Goal: Information Seeking & Learning: Learn about a topic

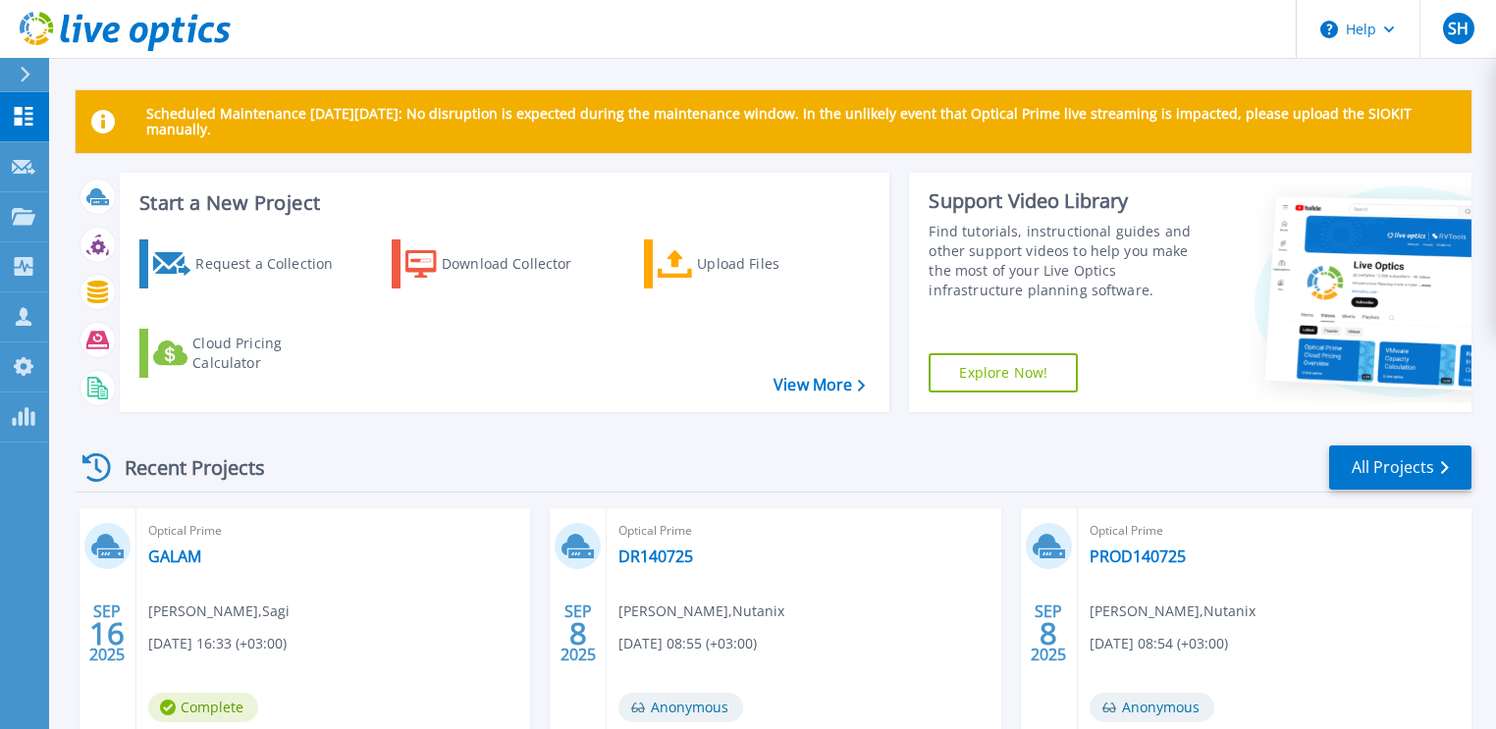
click at [26, 66] on div at bounding box center [33, 74] width 31 height 33
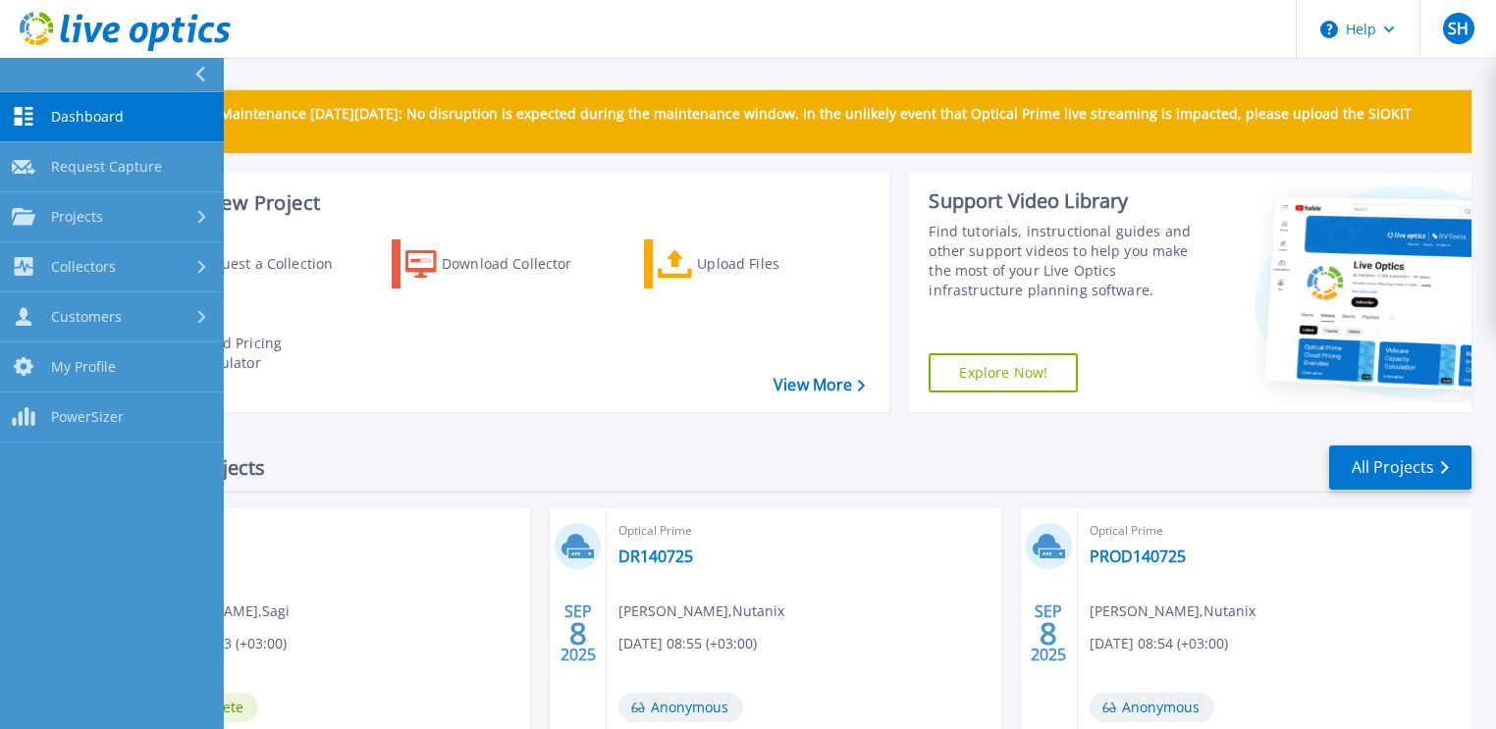
scroll to position [440, 0]
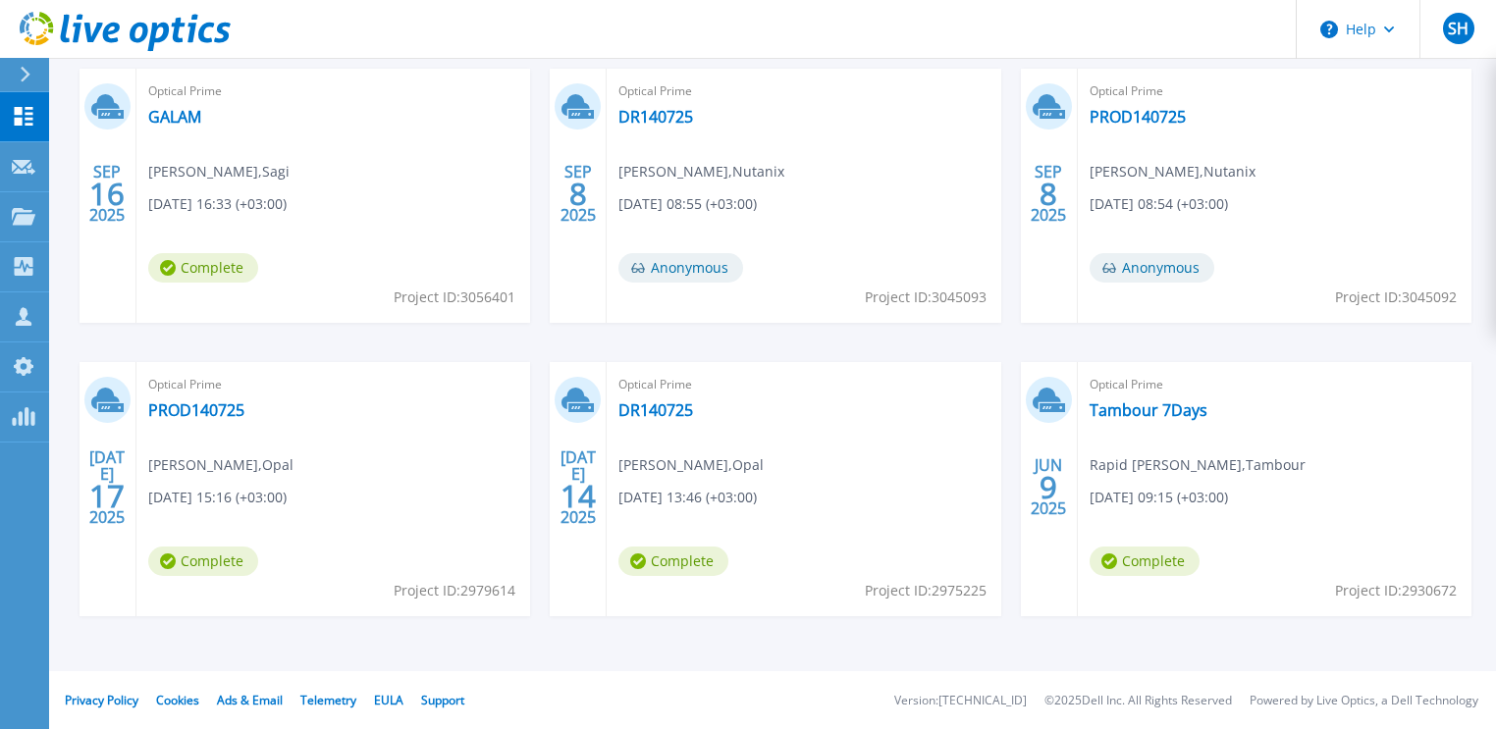
click at [889, 649] on div "[DATE] Optical Prime [PERSON_NAME] Sagi , Sagi [DATE] 16:33 (+03:00) Complete P…" at bounding box center [765, 362] width 1411 height 587
click at [1154, 404] on link "Tambour 7Days" at bounding box center [1149, 410] width 118 height 20
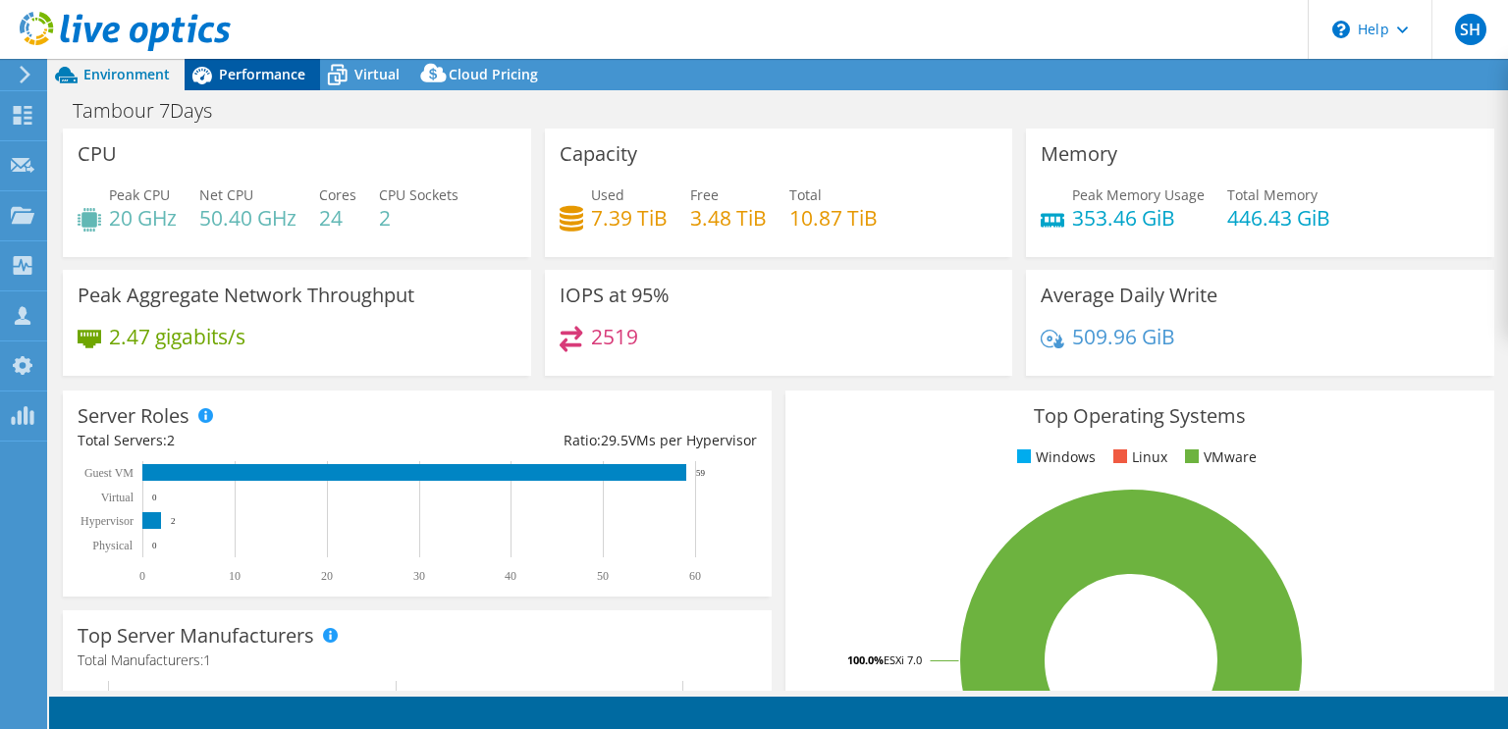
click at [271, 80] on span "Performance" at bounding box center [262, 74] width 86 height 19
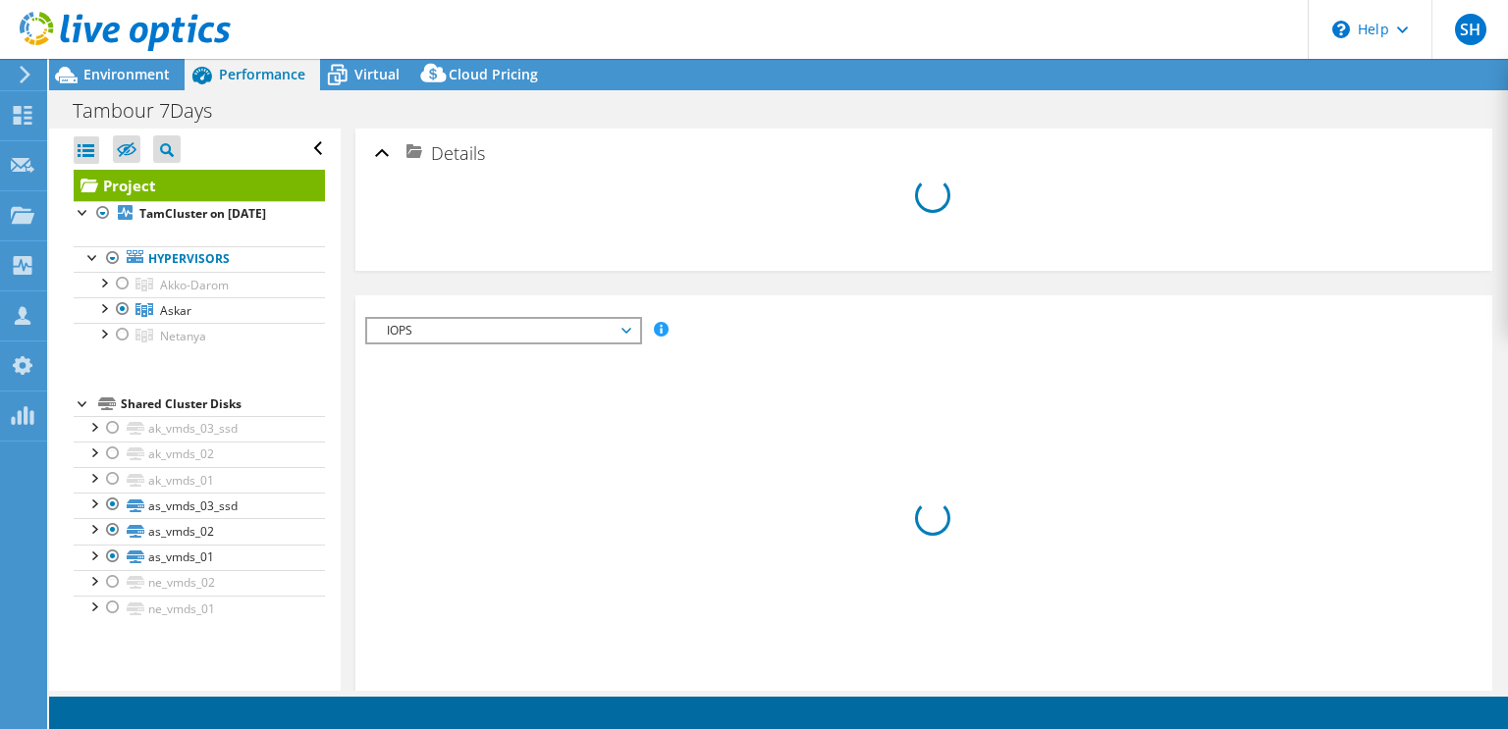
select select "USD"
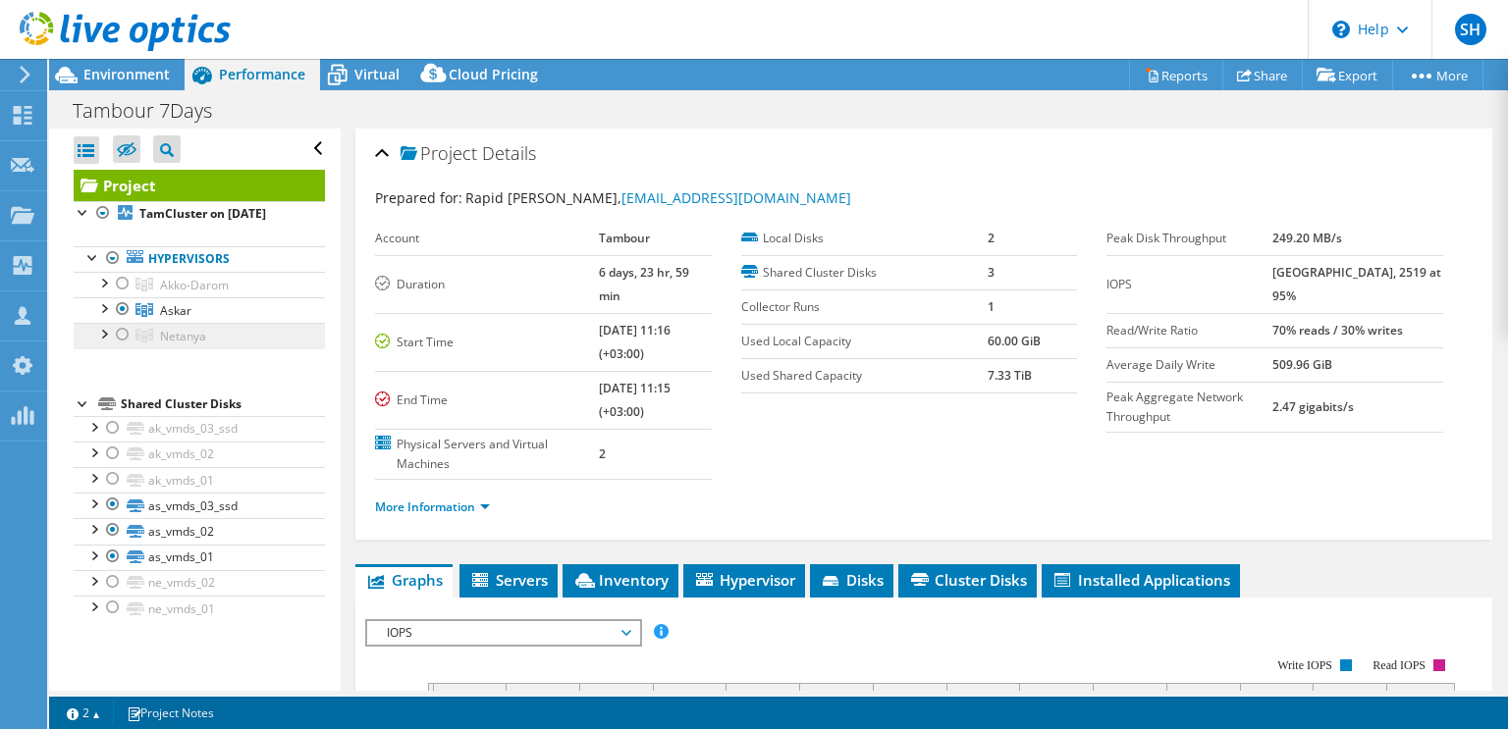
click at [181, 329] on span "Netanya" at bounding box center [183, 336] width 46 height 17
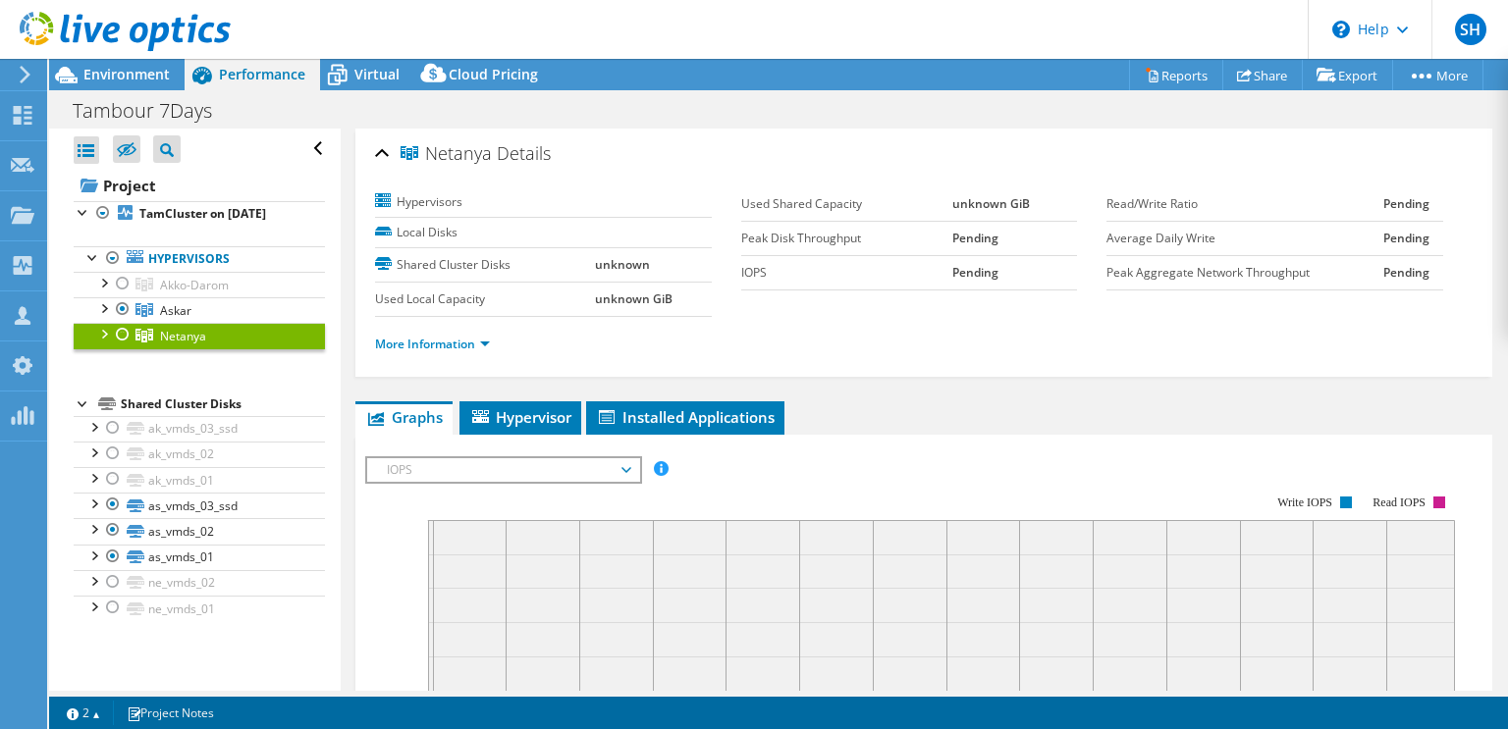
click at [126, 330] on div at bounding box center [123, 335] width 20 height 24
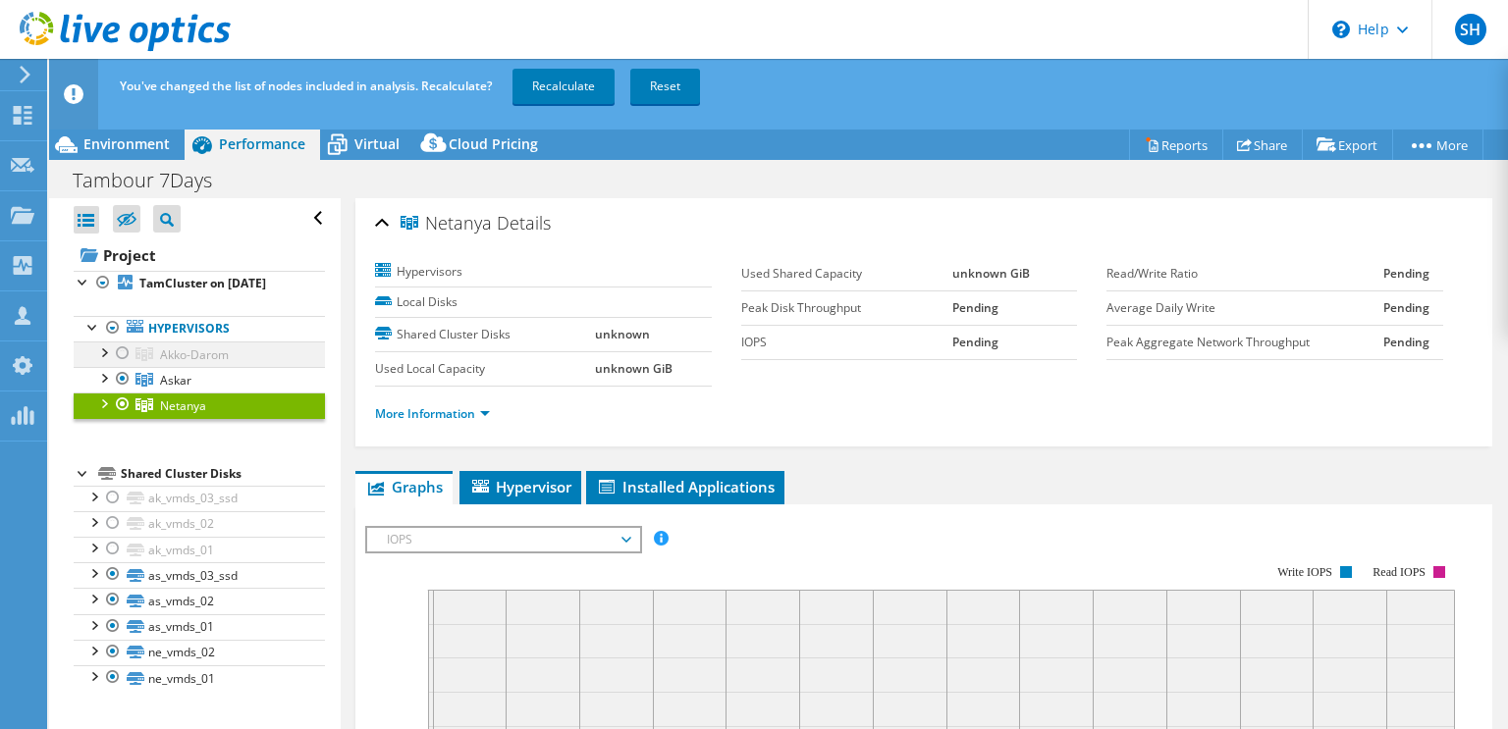
click at [123, 346] on div at bounding box center [123, 354] width 20 height 24
click at [565, 85] on link "Recalculate" at bounding box center [563, 86] width 102 height 35
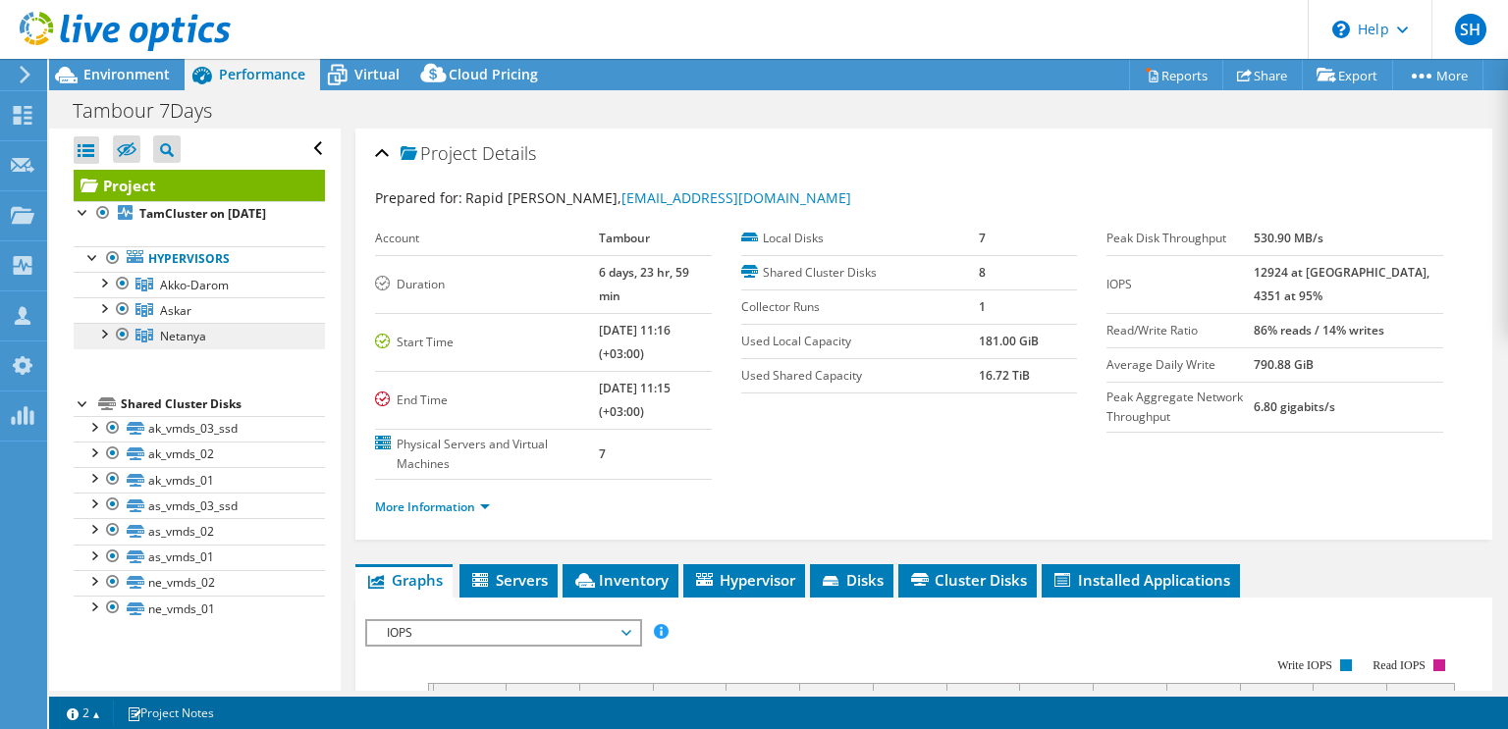
click at [199, 330] on span "Netanya" at bounding box center [183, 336] width 46 height 17
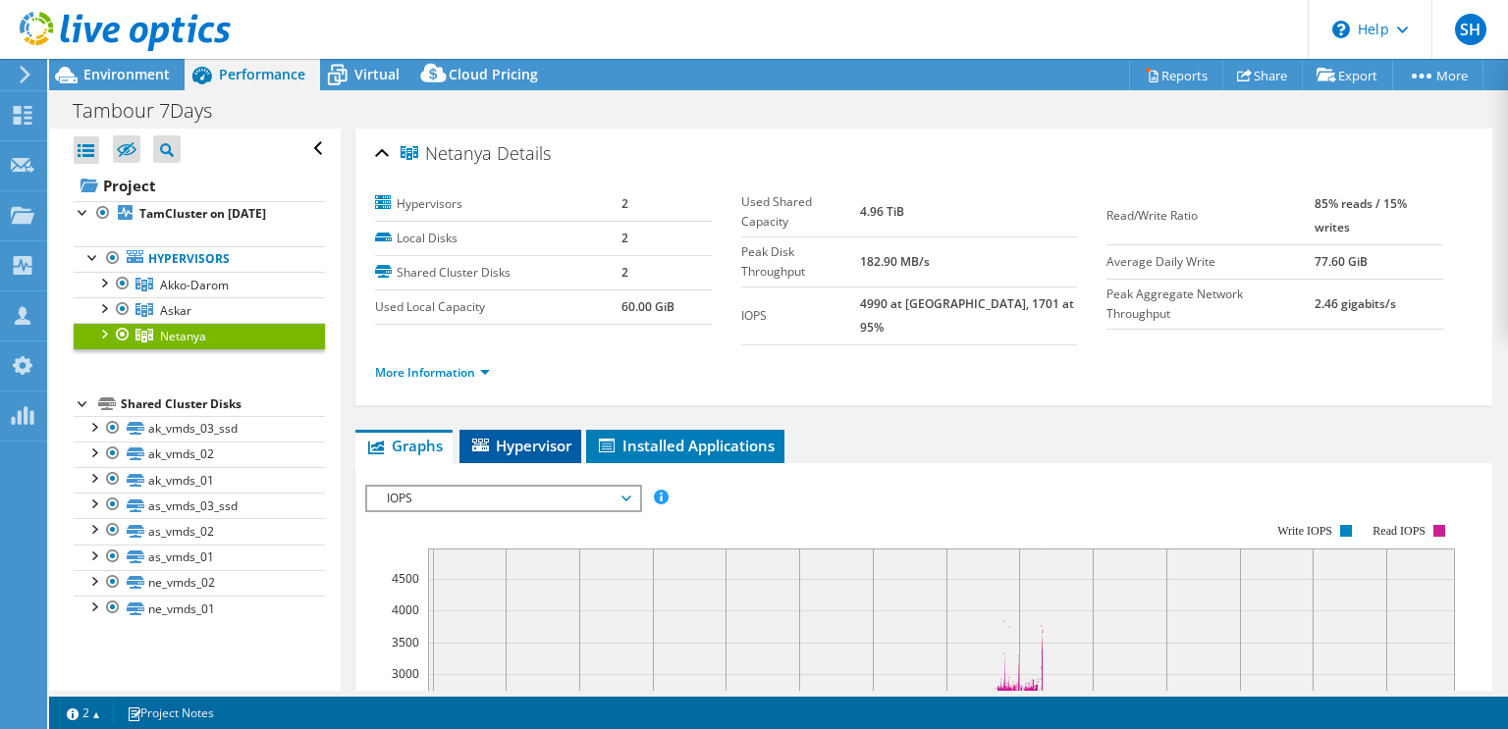
click at [488, 439] on icon at bounding box center [480, 445] width 17 height 13
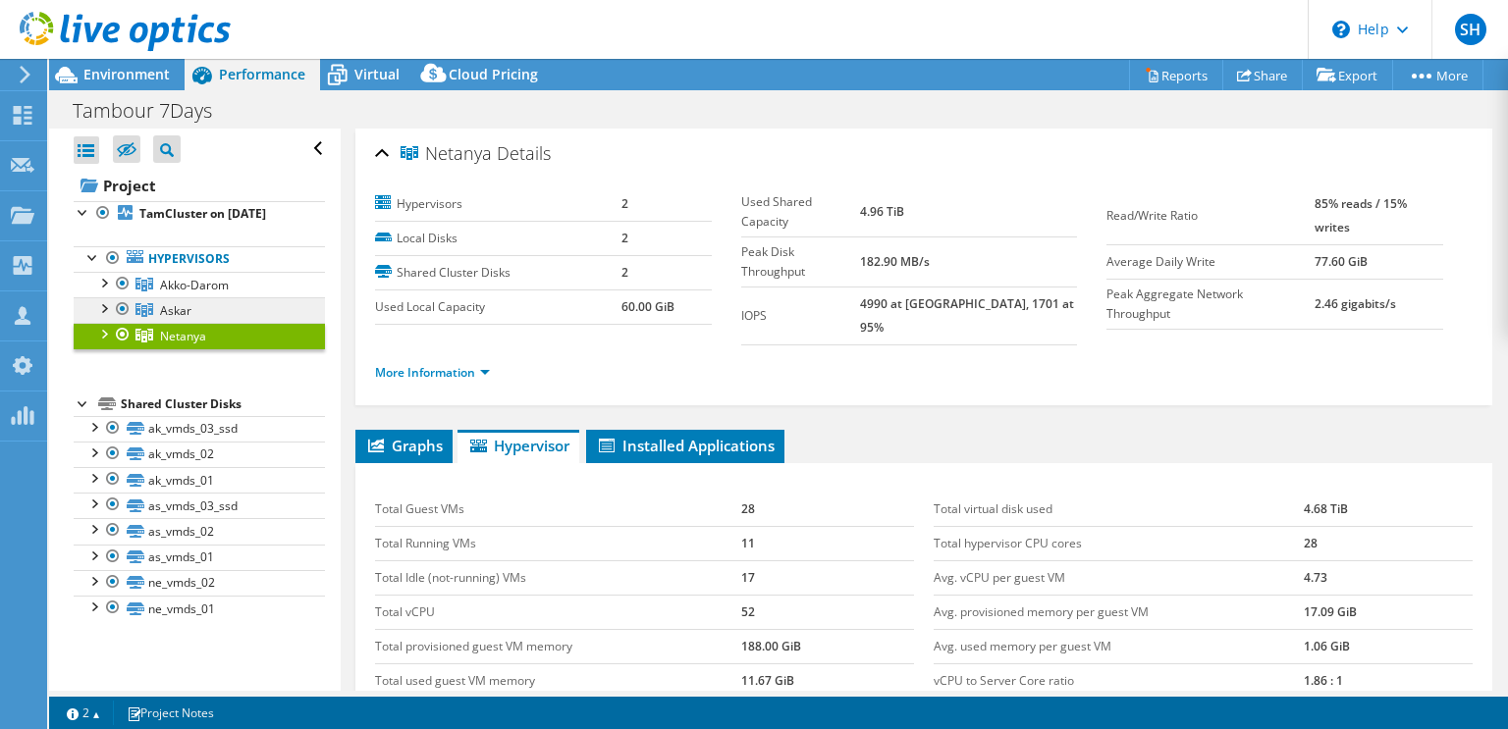
click at [223, 303] on link "Askar" at bounding box center [199, 310] width 251 height 26
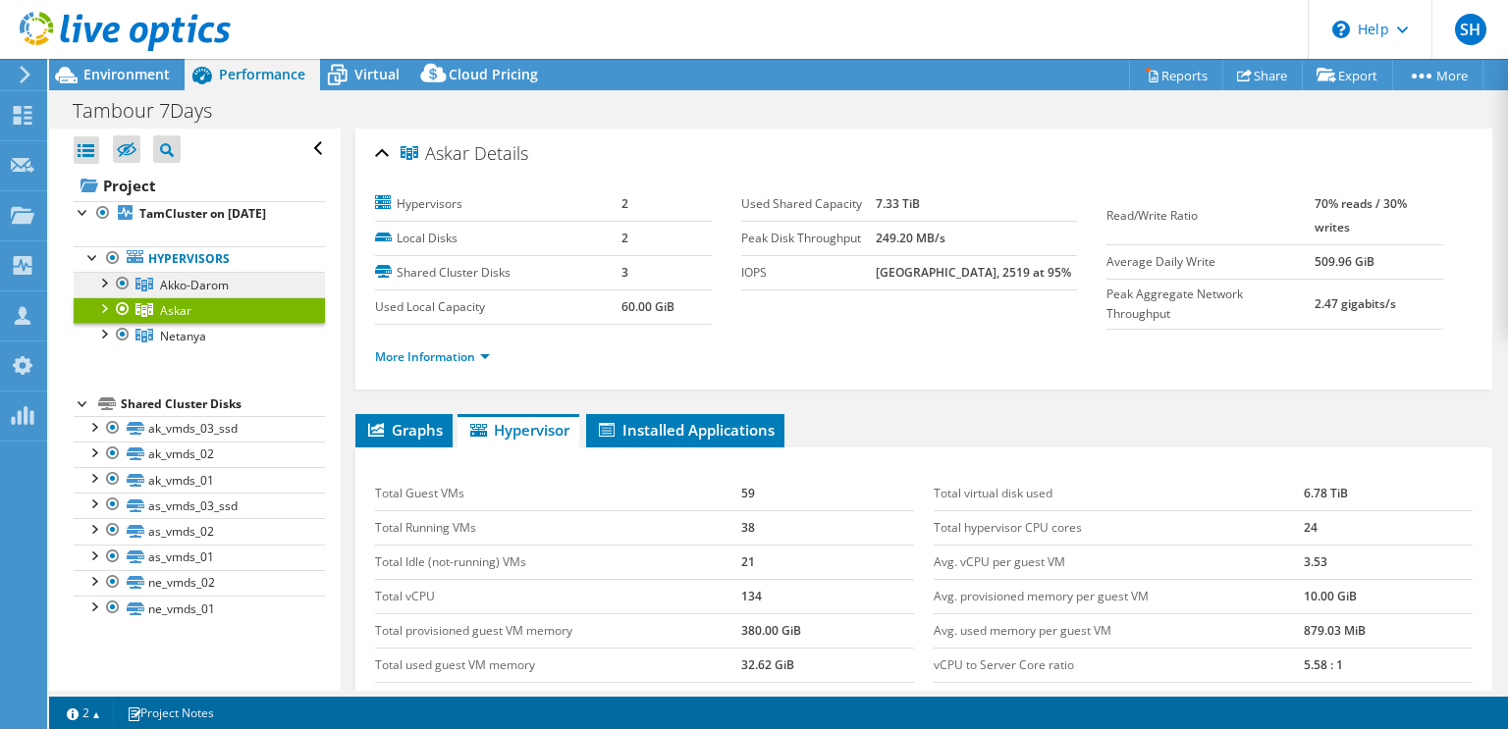
click at [223, 287] on span "Akko-Darom" at bounding box center [194, 285] width 69 height 17
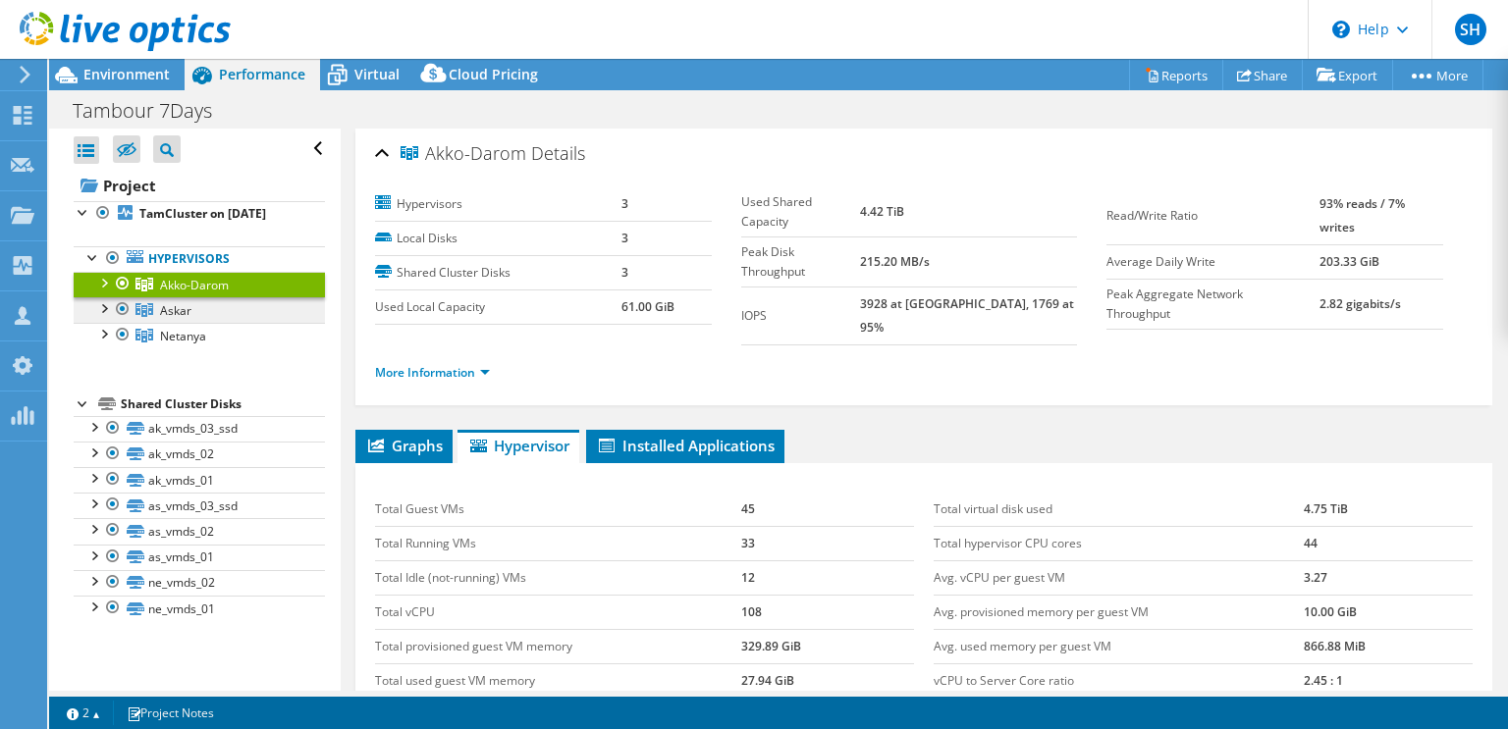
click at [207, 306] on link "Askar" at bounding box center [199, 310] width 251 height 26
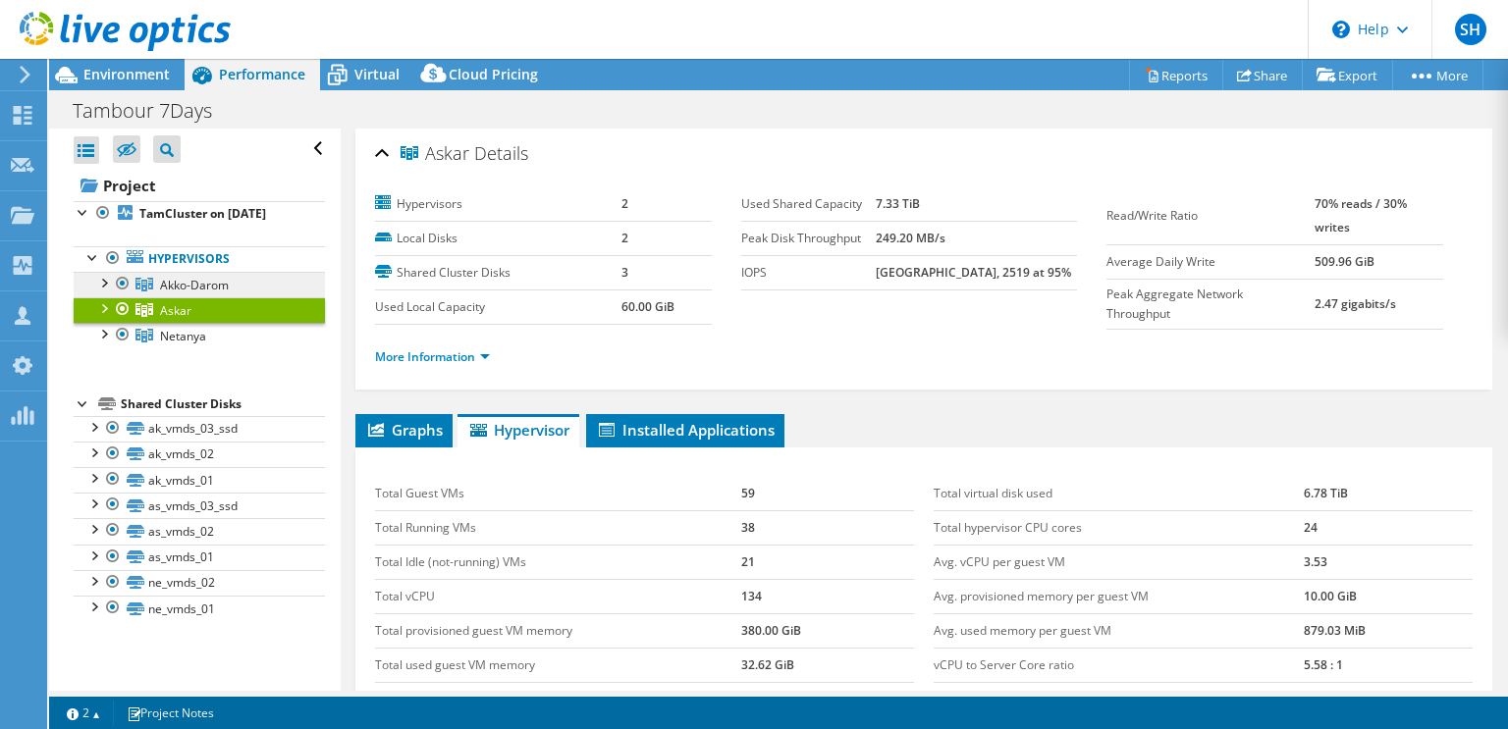
click at [224, 282] on span "Akko-Darom" at bounding box center [194, 285] width 69 height 17
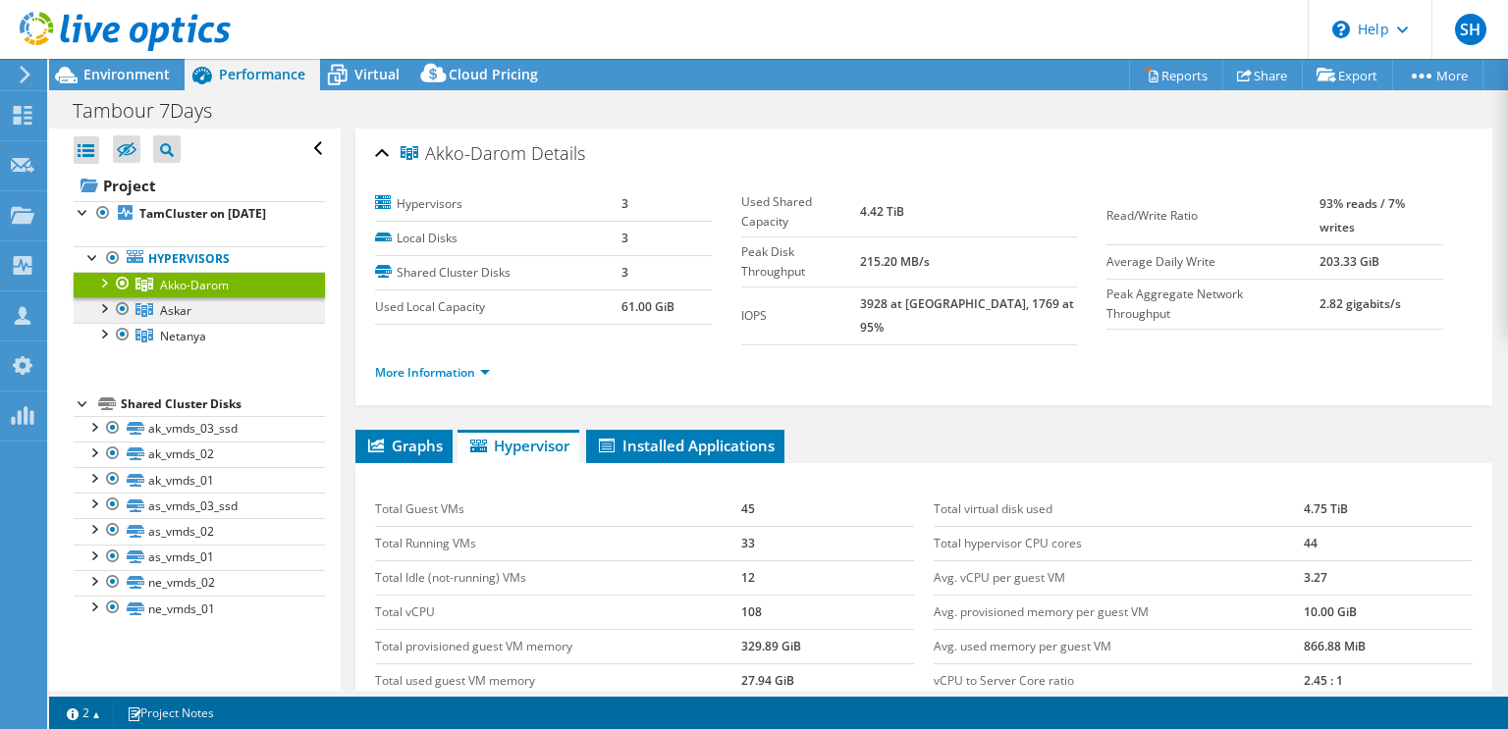
click at [163, 310] on span "Askar" at bounding box center [175, 310] width 31 height 17
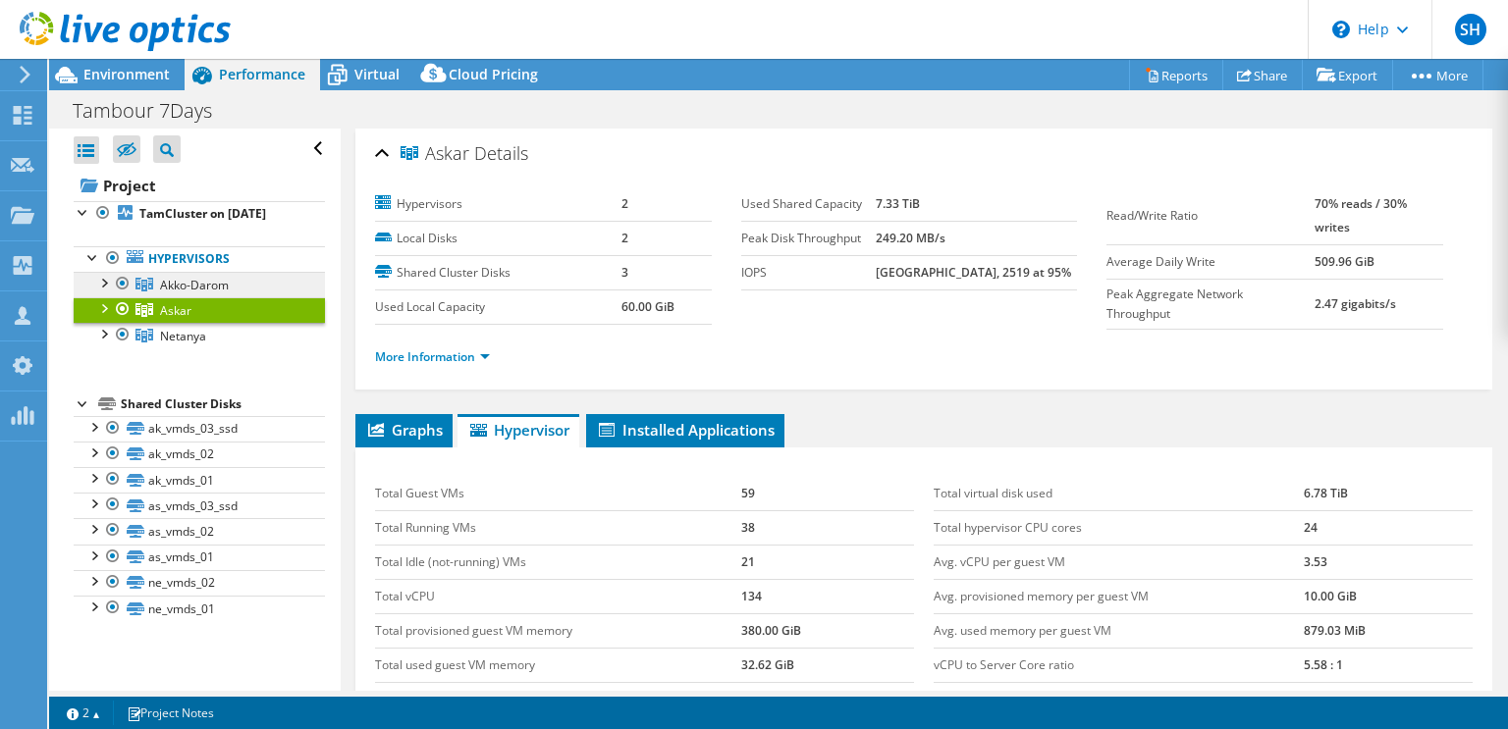
click at [211, 293] on link "Akko-Darom" at bounding box center [199, 285] width 251 height 26
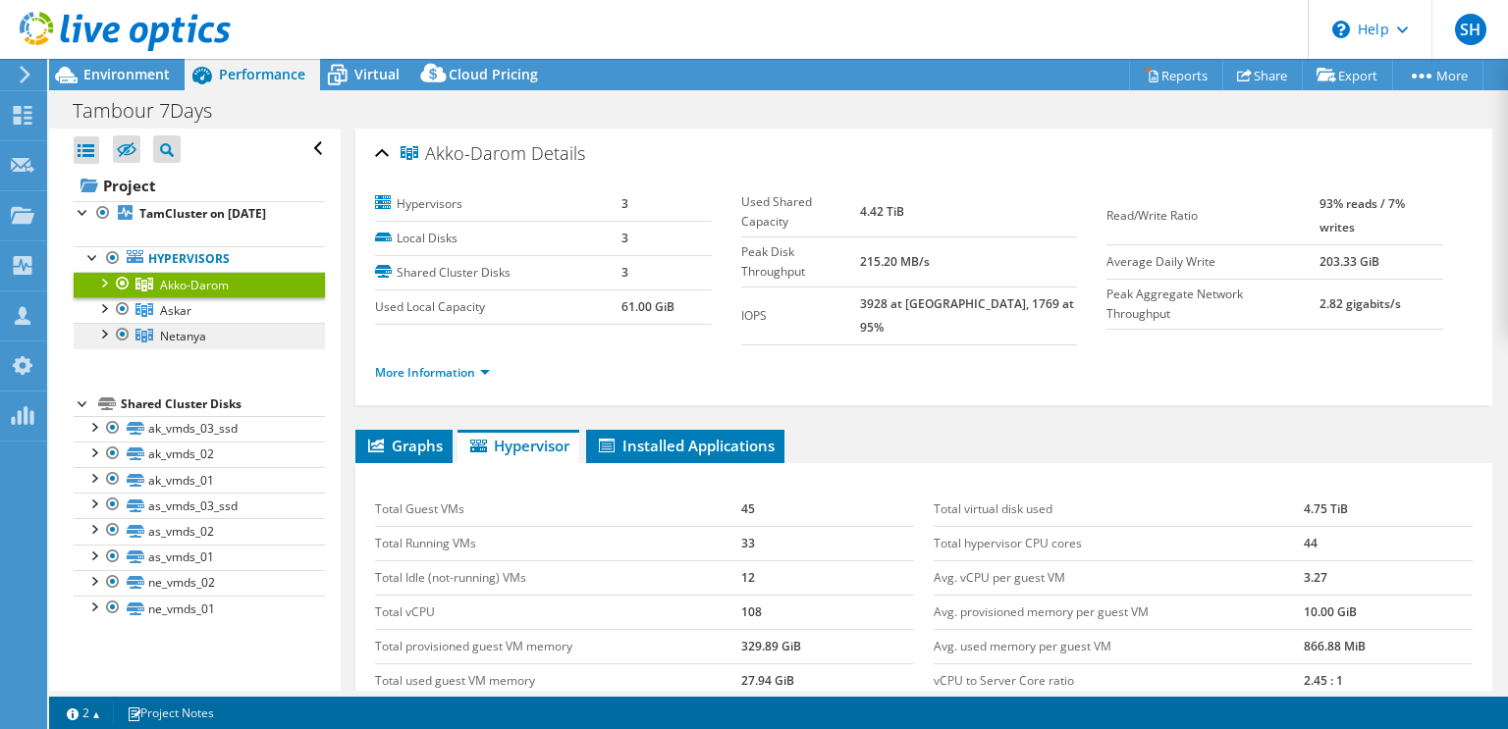
click at [223, 326] on link "Netanya" at bounding box center [199, 336] width 251 height 26
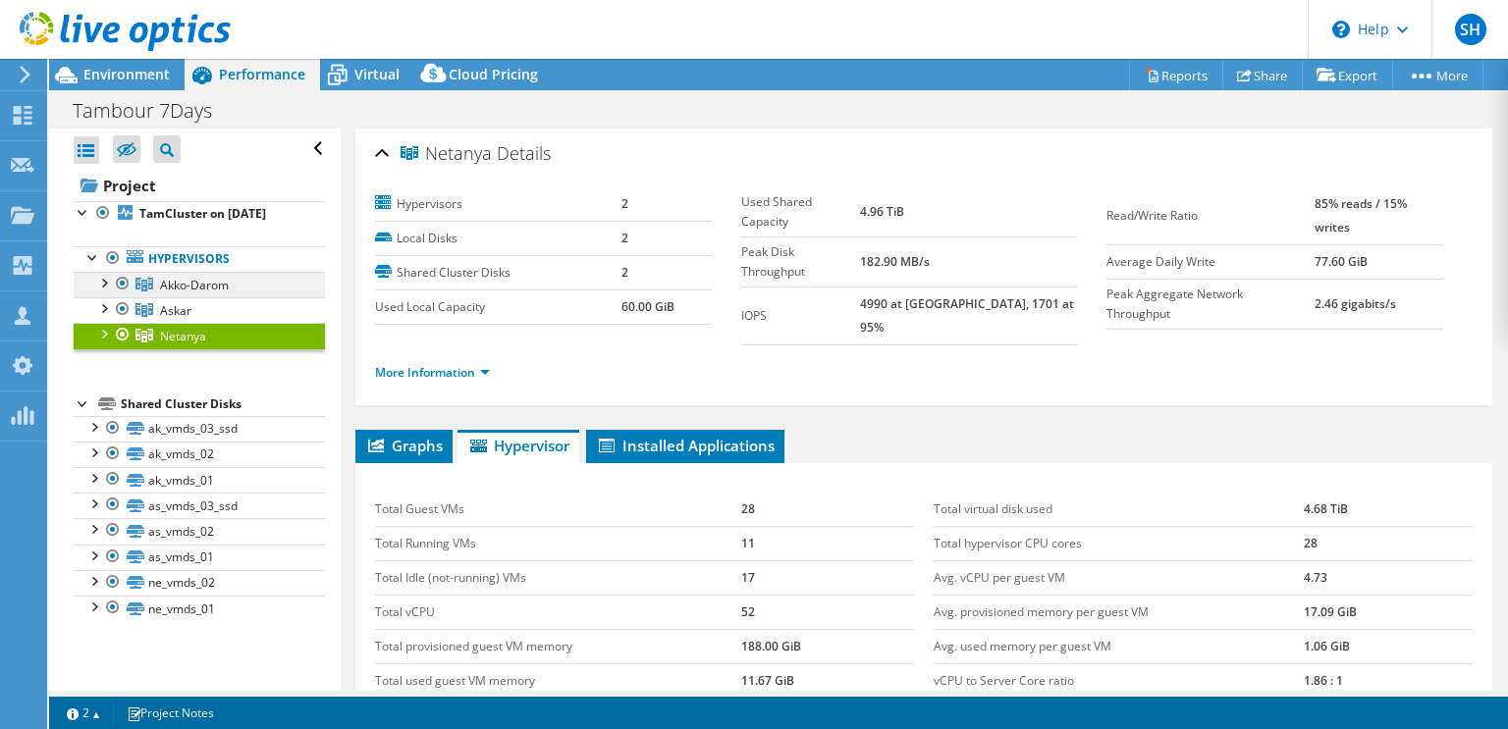
click at [236, 280] on link "Akko-Darom" at bounding box center [199, 285] width 251 height 26
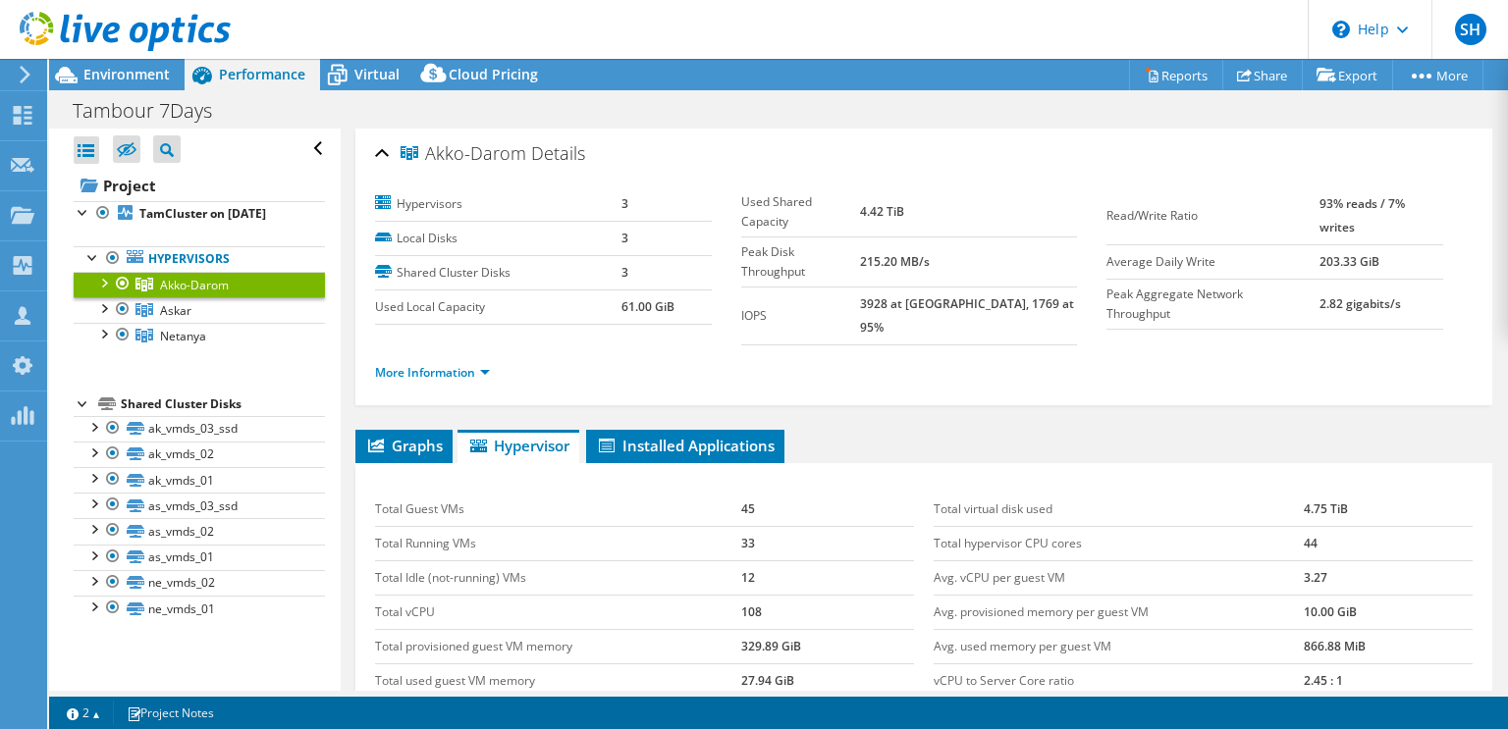
select select "USD"
click at [143, 303] on icon at bounding box center [144, 310] width 18 height 14
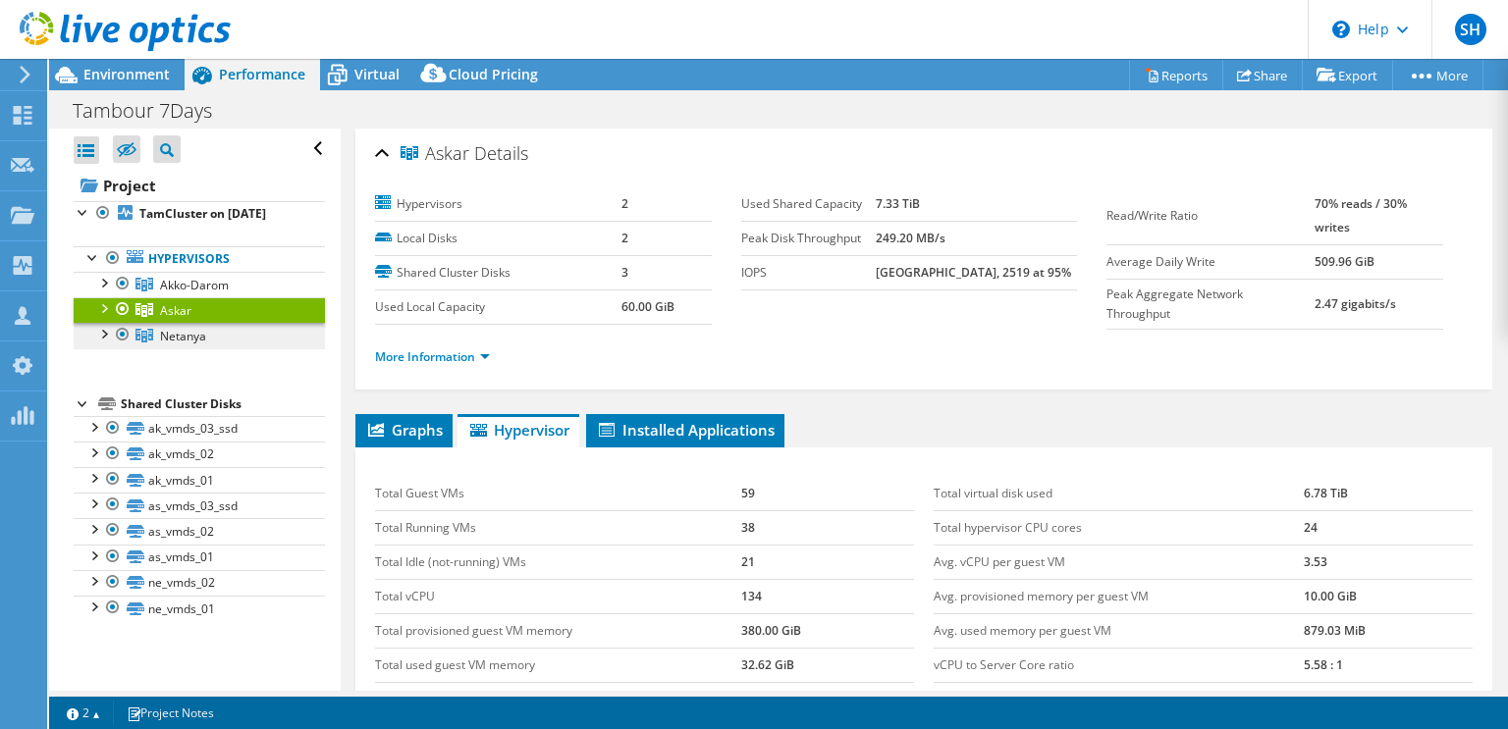
click at [182, 332] on span "Netanya" at bounding box center [183, 336] width 46 height 17
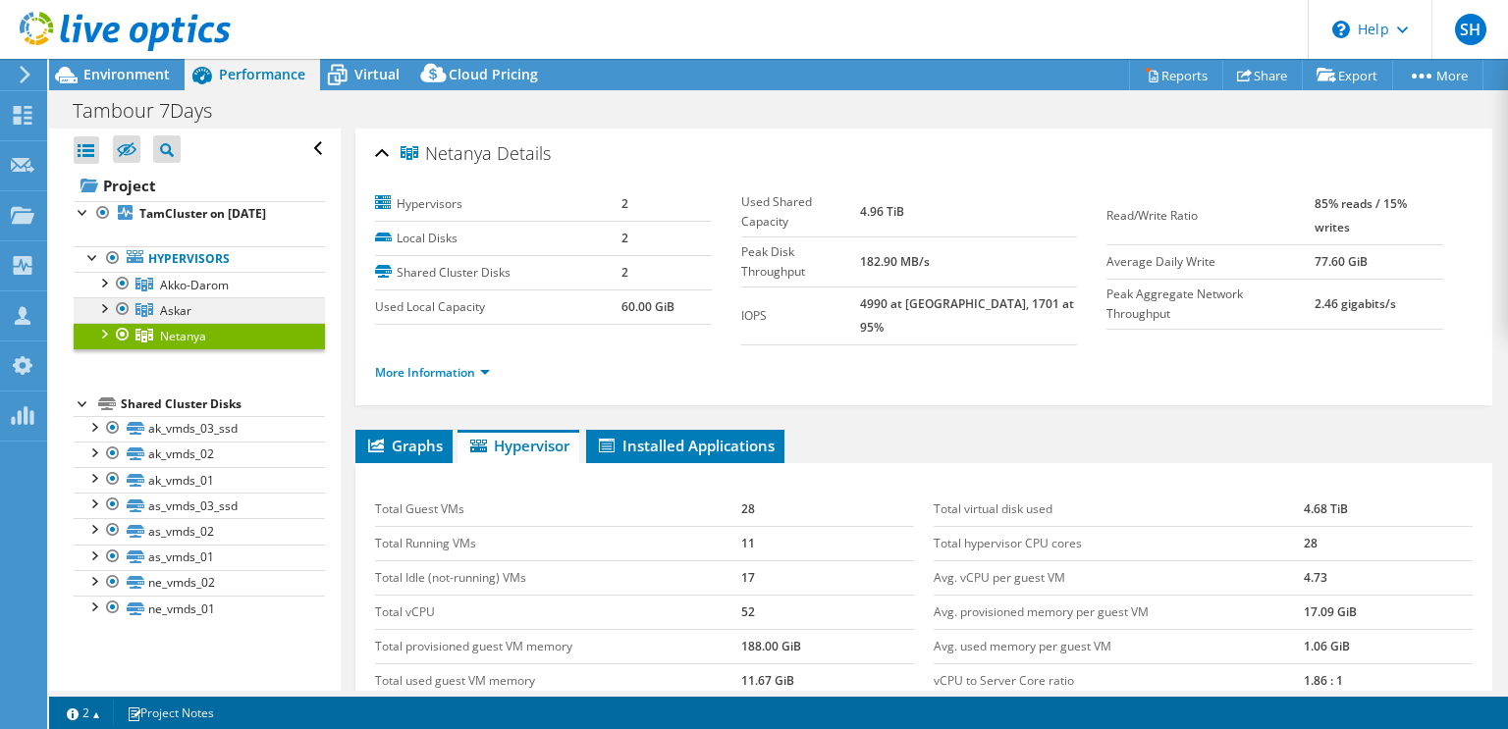
click at [153, 315] on link "Askar" at bounding box center [199, 310] width 251 height 26
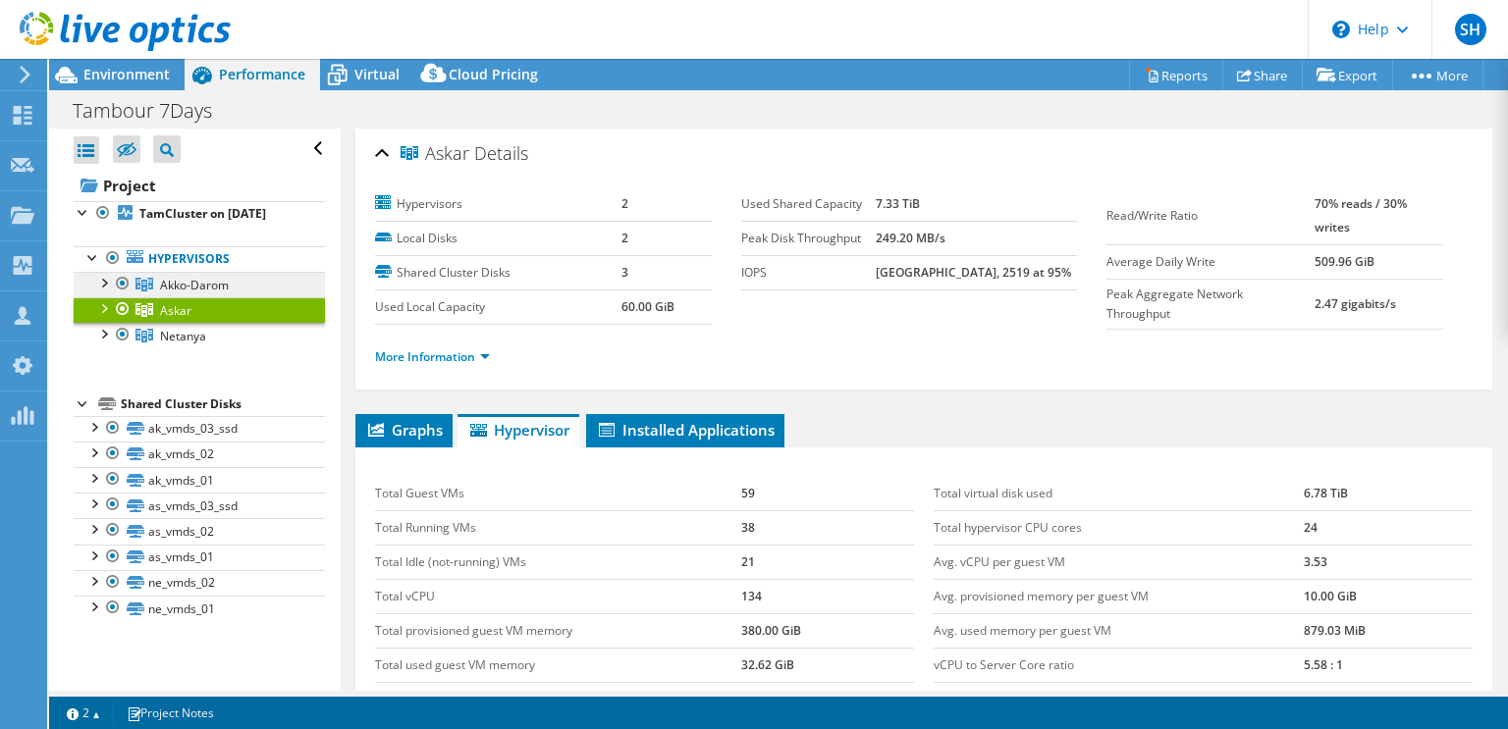
click at [232, 278] on link "Akko-Darom" at bounding box center [199, 285] width 251 height 26
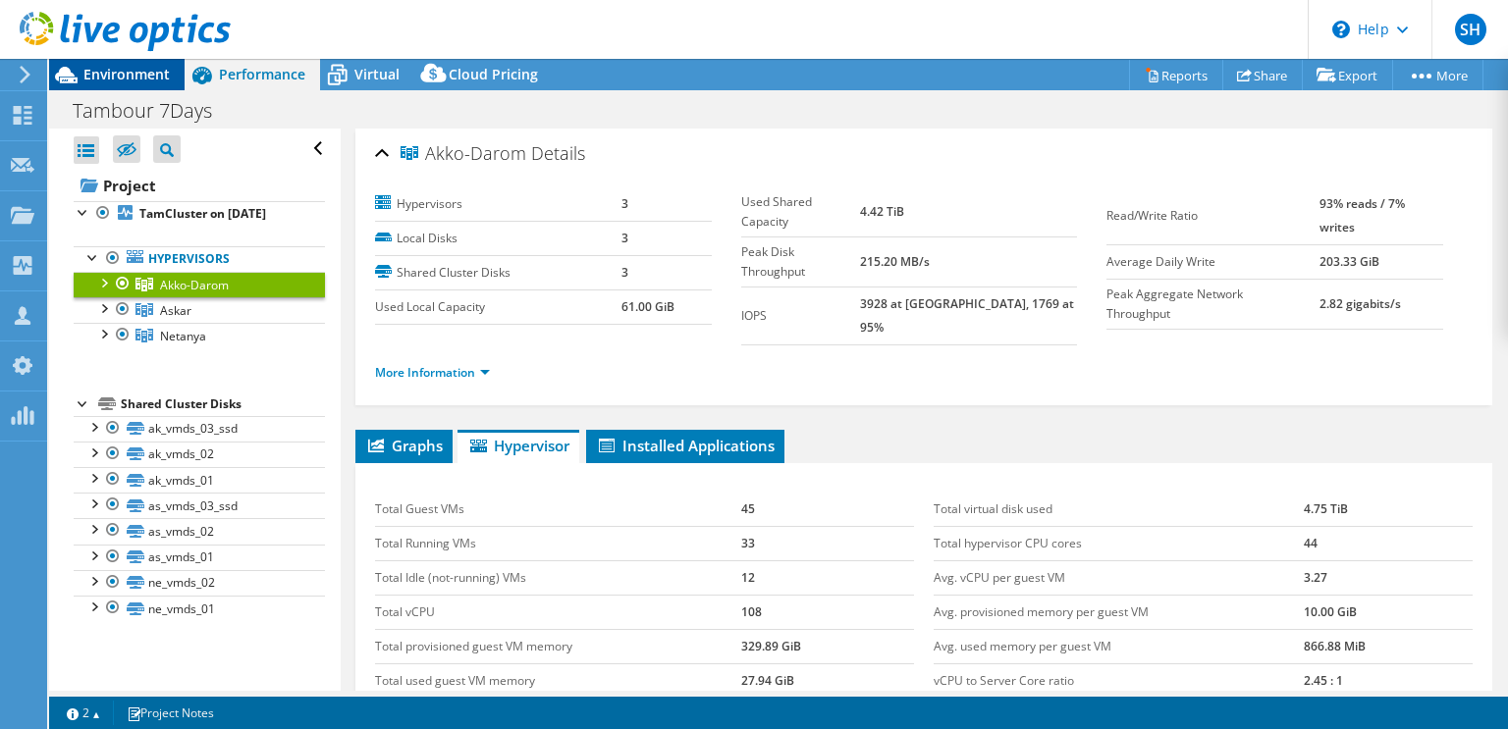
click at [154, 72] on span "Environment" at bounding box center [126, 74] width 86 height 19
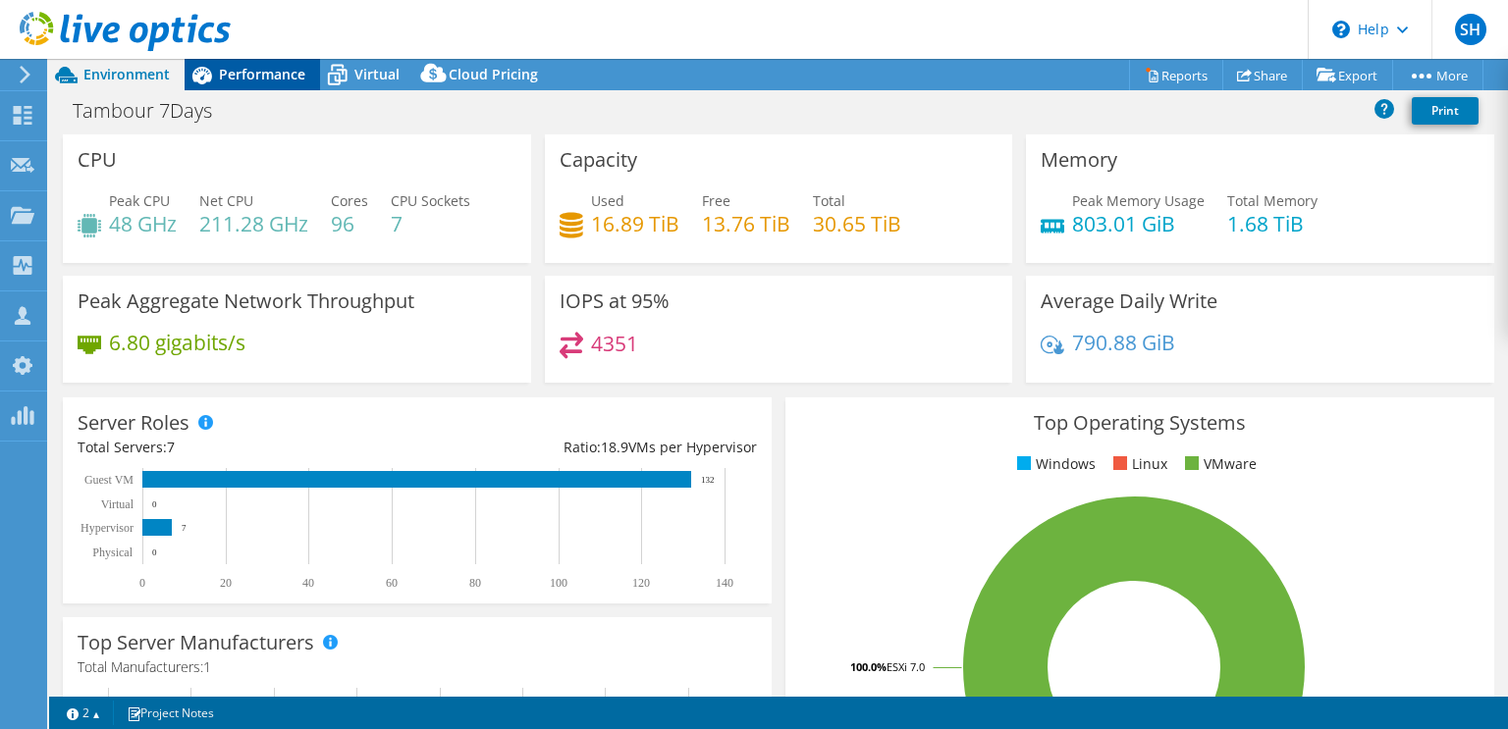
click at [261, 71] on div "Performance" at bounding box center [252, 74] width 135 height 31
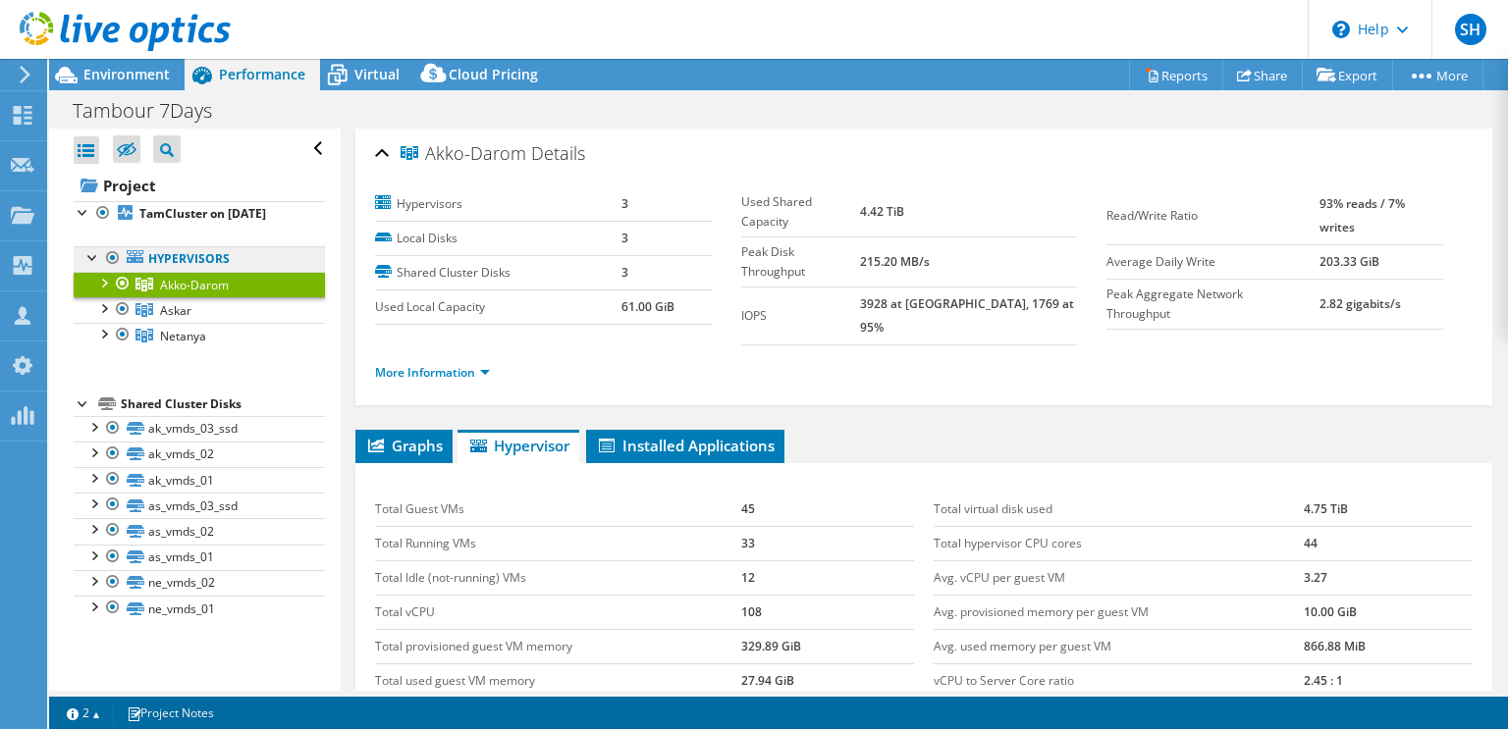
click at [202, 254] on link "Hypervisors" at bounding box center [199, 259] width 251 height 26
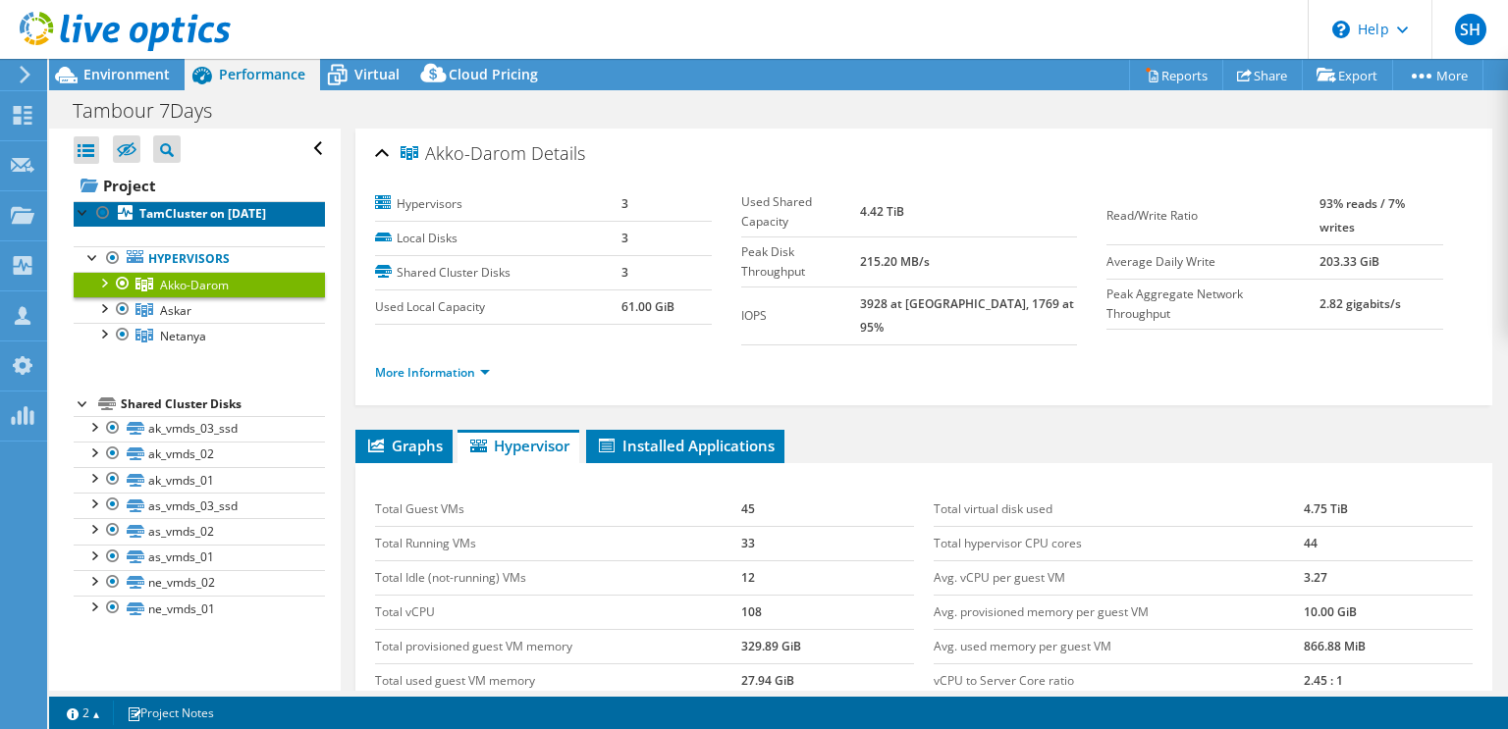
click at [201, 212] on b "TamCluster on 6/9/2025" at bounding box center [202, 213] width 127 height 17
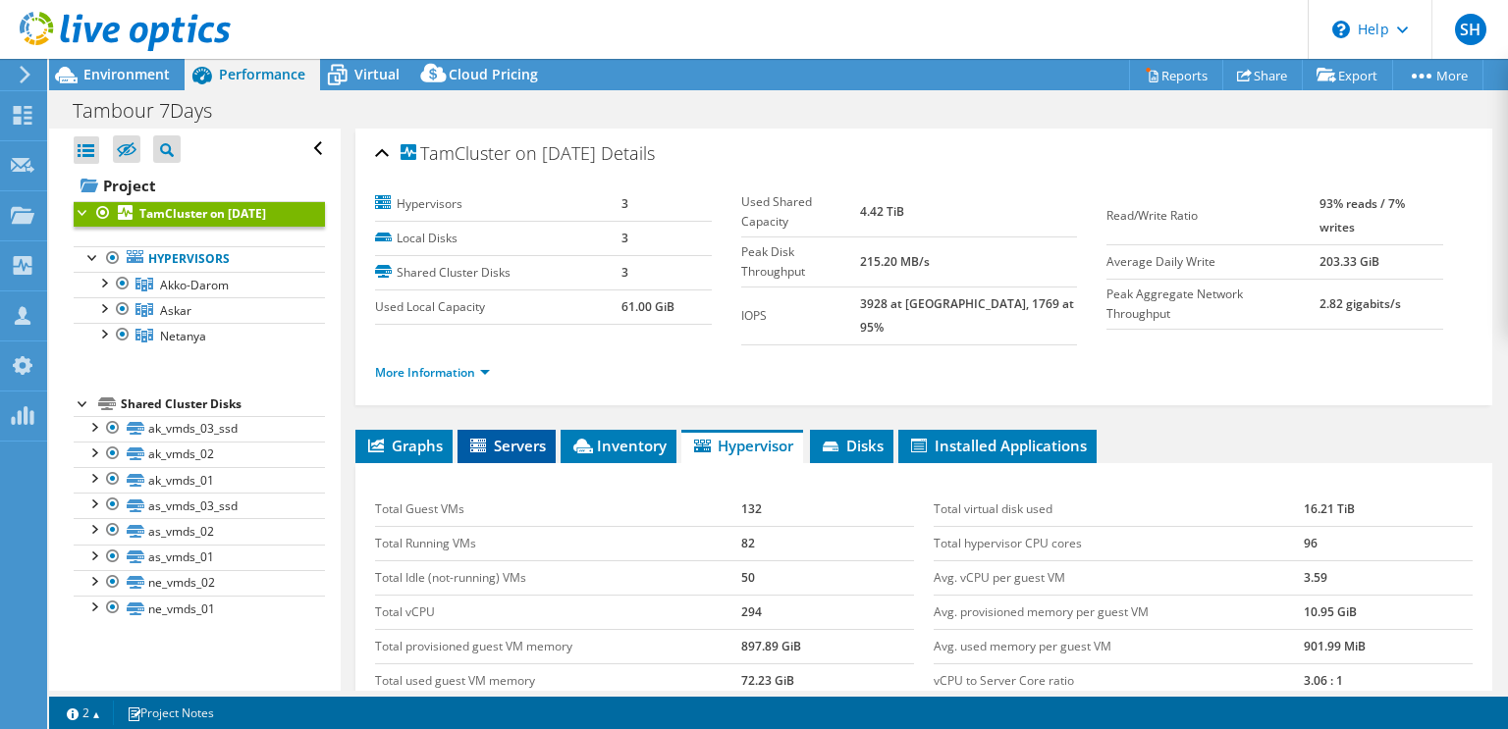
click at [510, 436] on span "Servers" at bounding box center [506, 446] width 79 height 20
click at [521, 436] on span "Servers" at bounding box center [506, 446] width 79 height 20
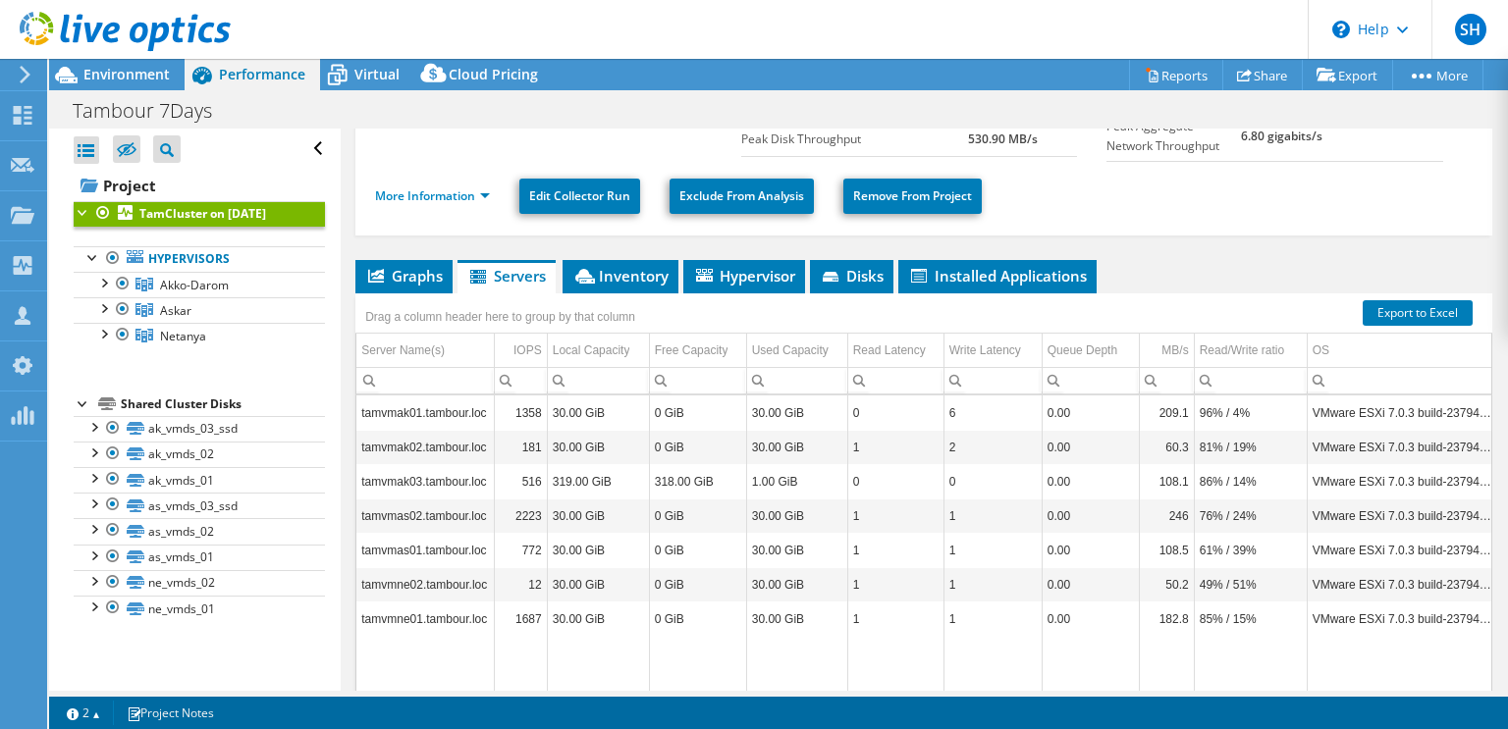
drag, startPoint x: 644, startPoint y: 541, endPoint x: 645, endPoint y: 585, distance: 44.2
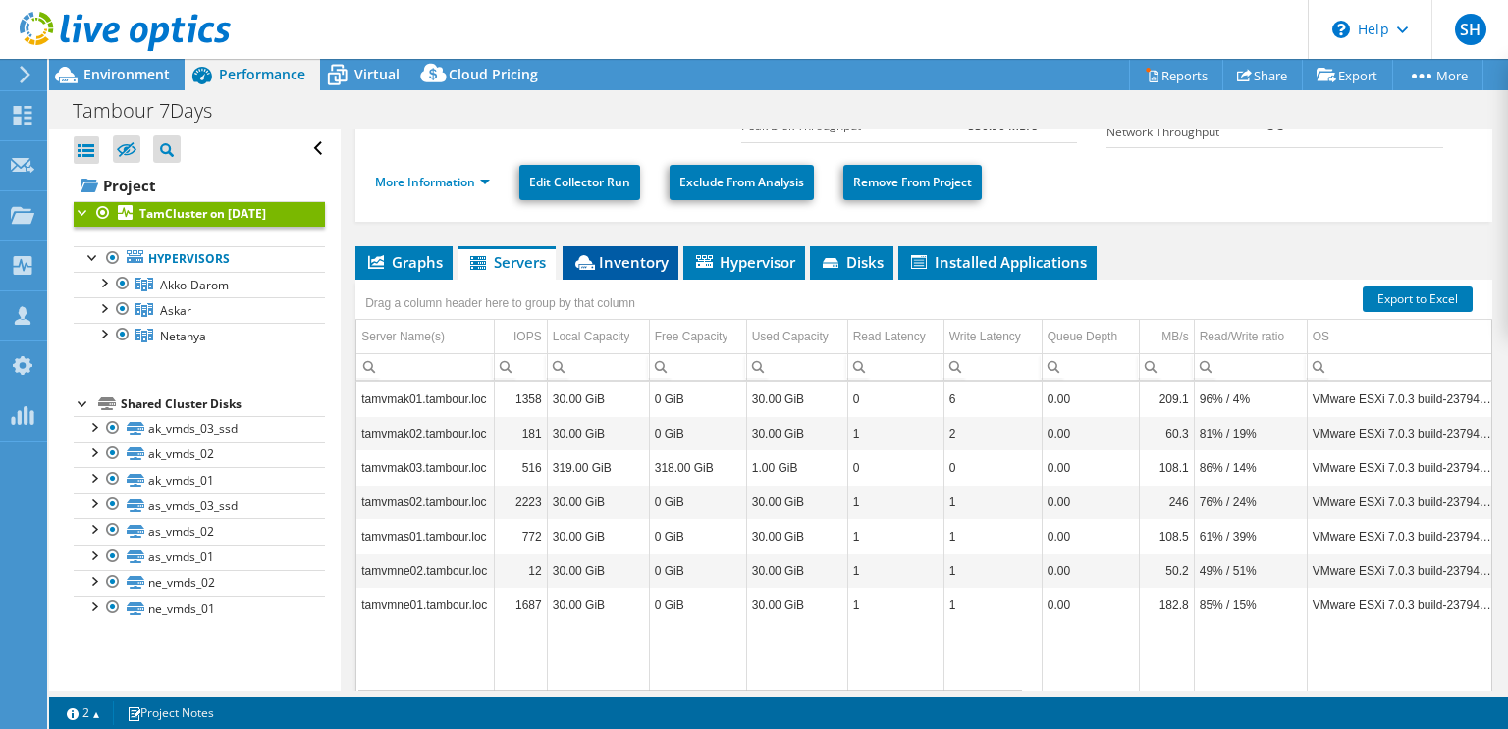
click at [639, 252] on span "Inventory" at bounding box center [620, 262] width 96 height 20
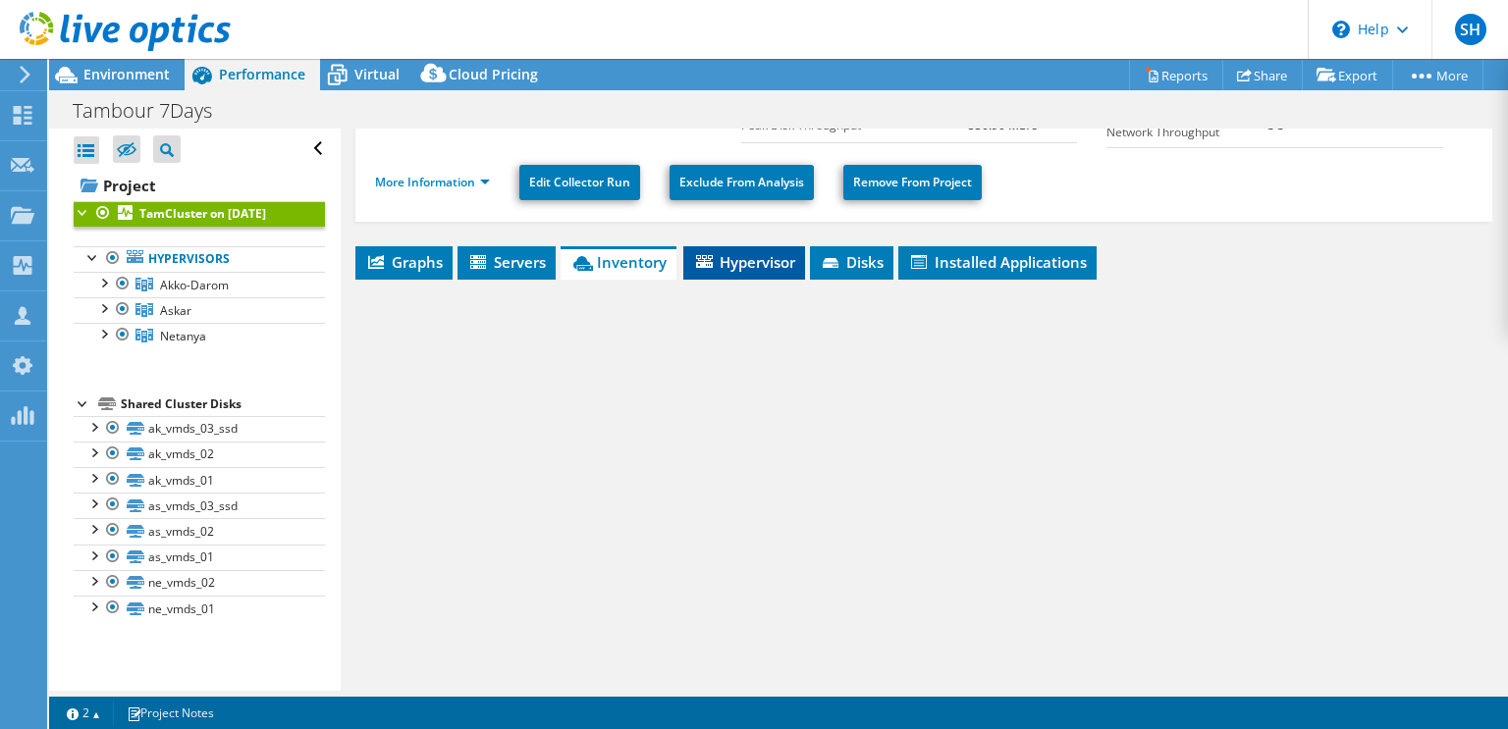
click at [719, 258] on span "Hypervisor" at bounding box center [744, 262] width 102 height 20
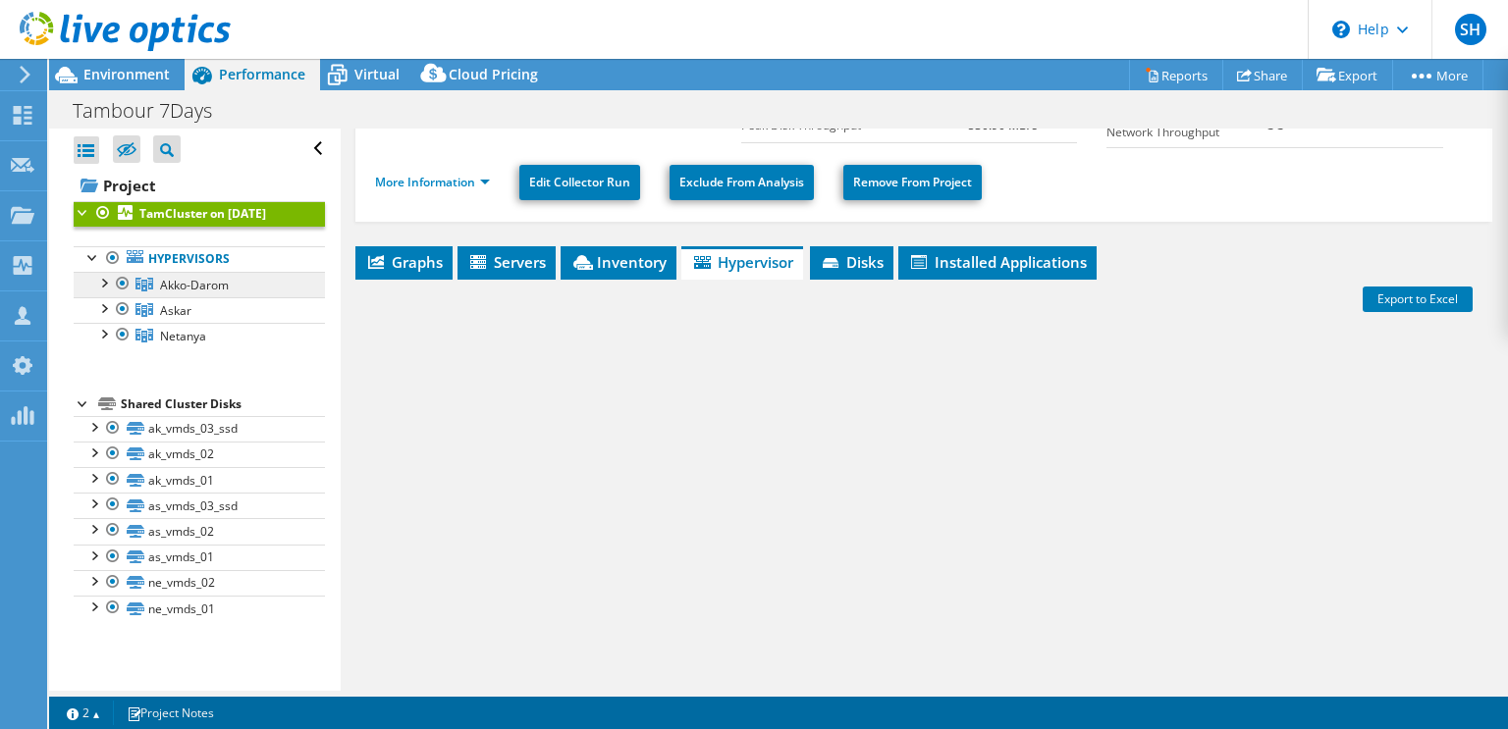
click at [194, 286] on span "Akko-Darom" at bounding box center [194, 285] width 69 height 17
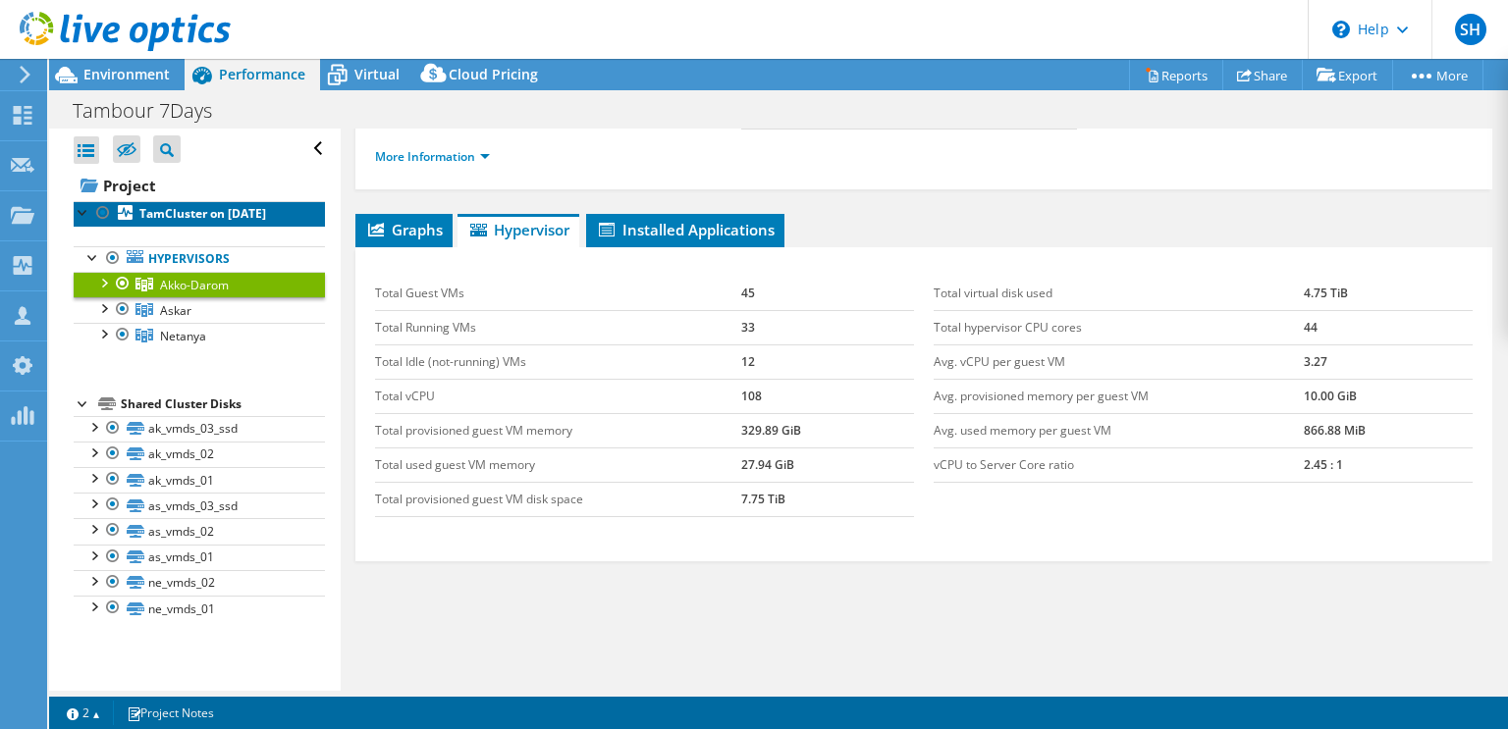
click at [196, 213] on b "TamCluster on 6/9/2025" at bounding box center [202, 213] width 127 height 17
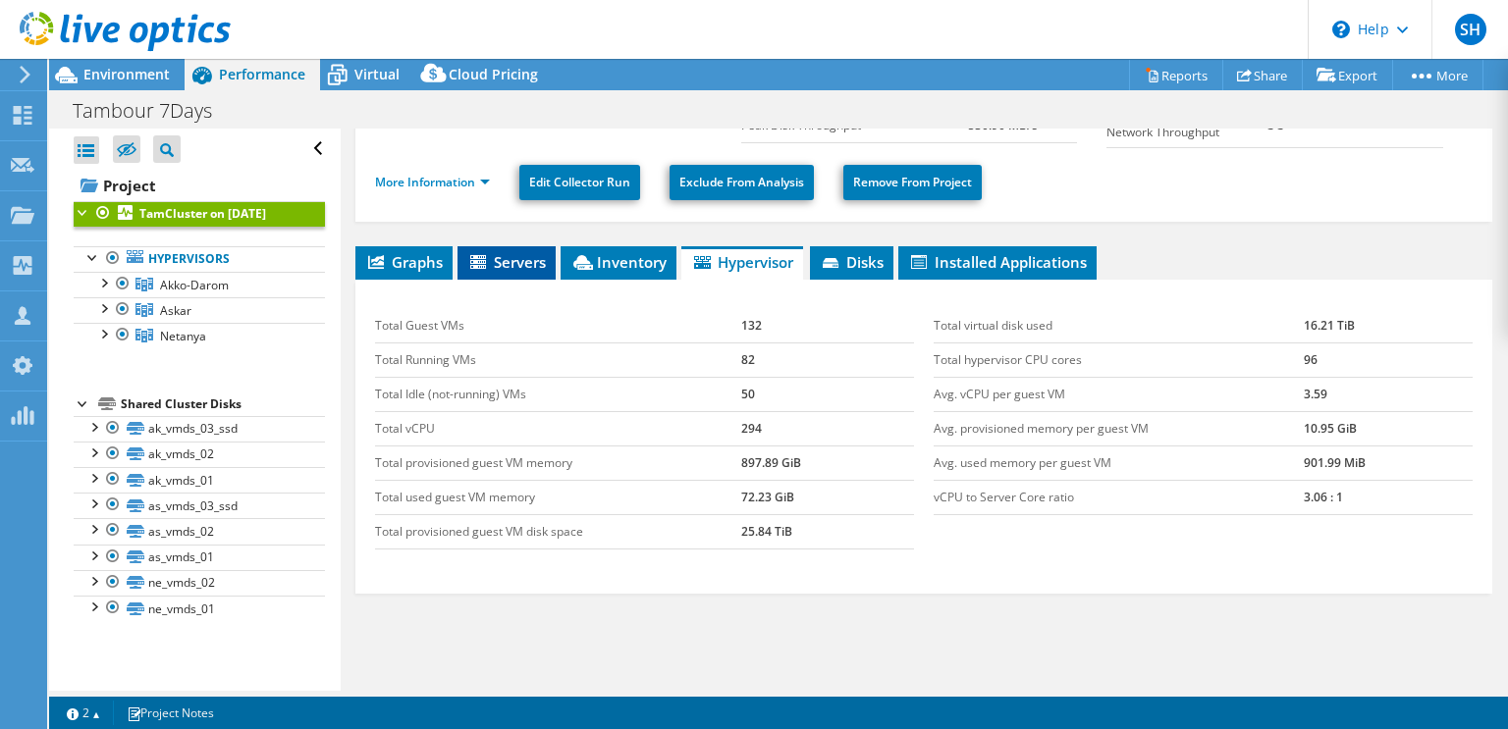
click at [502, 254] on span "Servers" at bounding box center [506, 262] width 79 height 20
click at [515, 269] on li "Servers" at bounding box center [506, 262] width 98 height 33
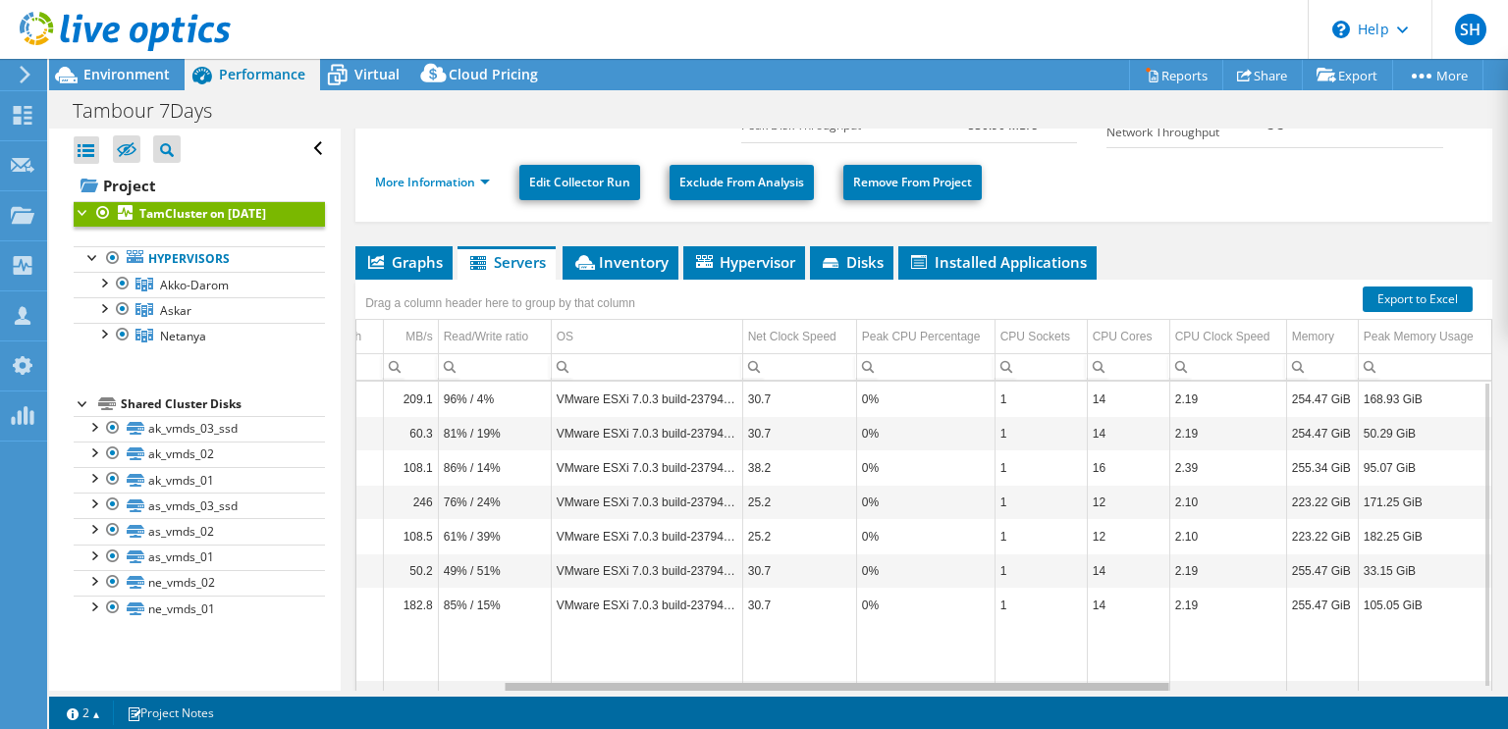
scroll to position [0, 0]
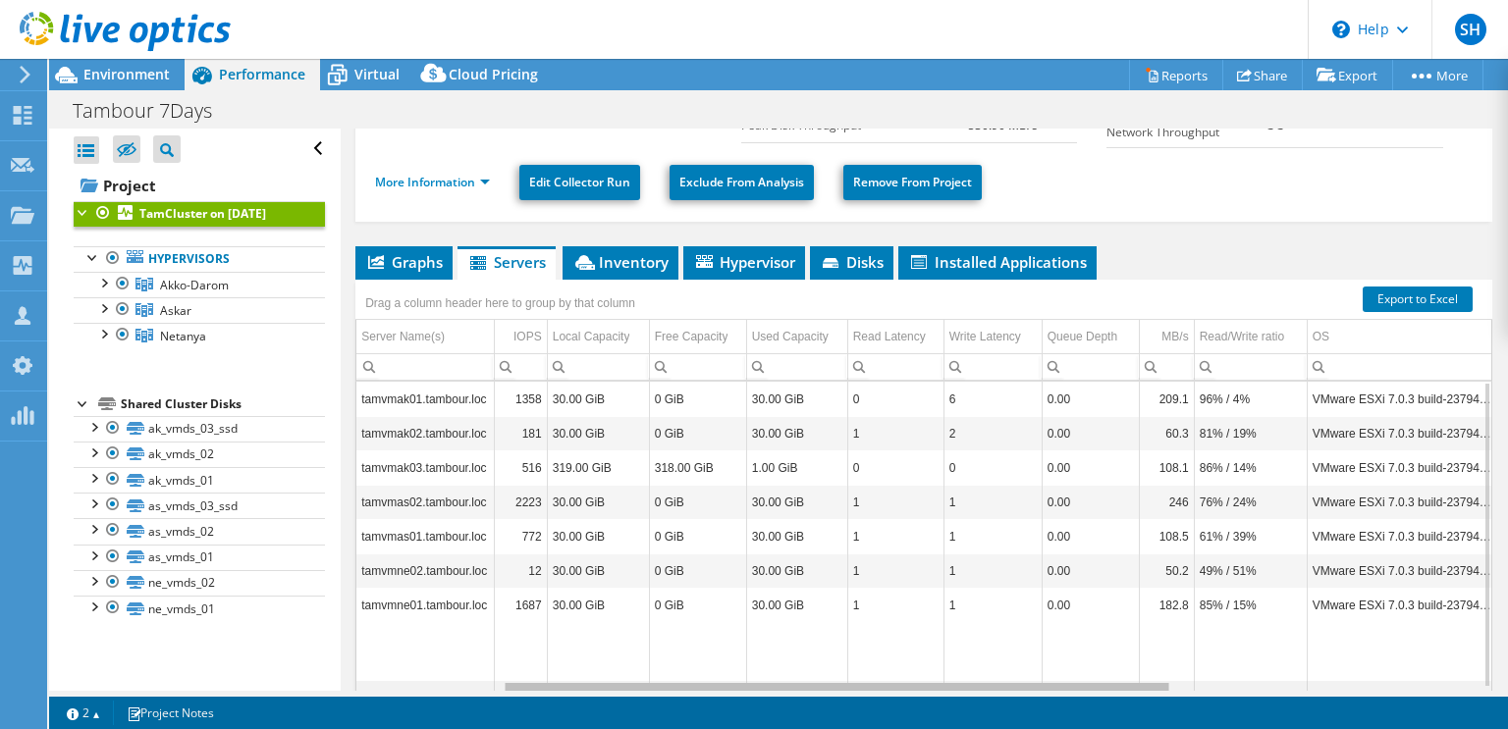
drag, startPoint x: 888, startPoint y: 690, endPoint x: 287, endPoint y: 647, distance: 603.2
click at [326, 654] on body "SH OEM Team Member Shay Hyams shay.hyams@nutanix.com Nutanix My Profile Log Out…" at bounding box center [754, 364] width 1508 height 729
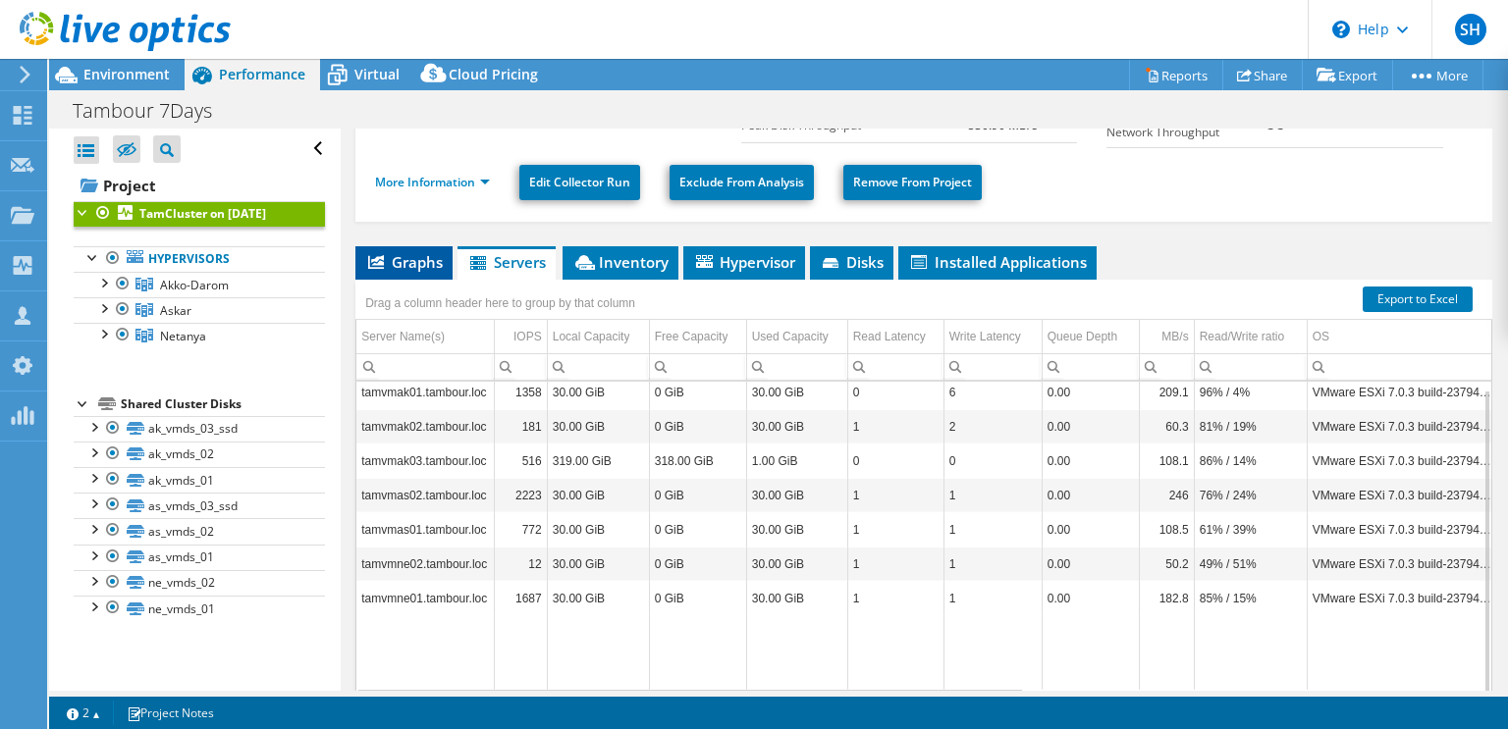
click at [392, 260] on span "Graphs" at bounding box center [404, 262] width 78 height 20
